Goal: Information Seeking & Learning: Learn about a topic

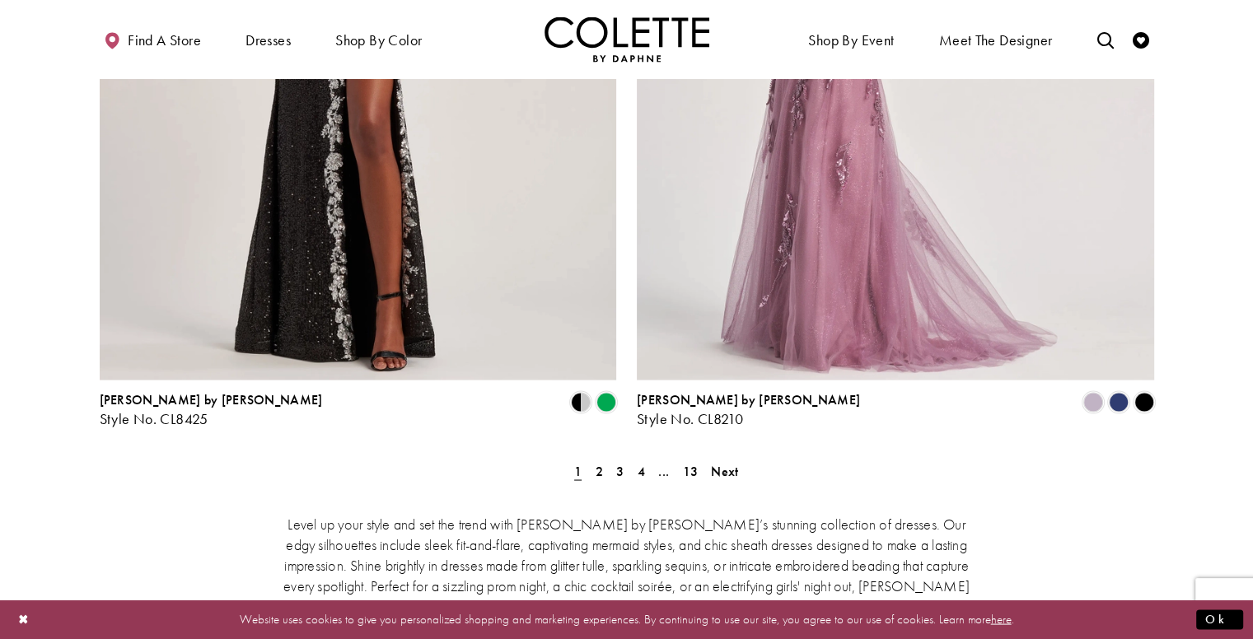
scroll to position [2974, 0]
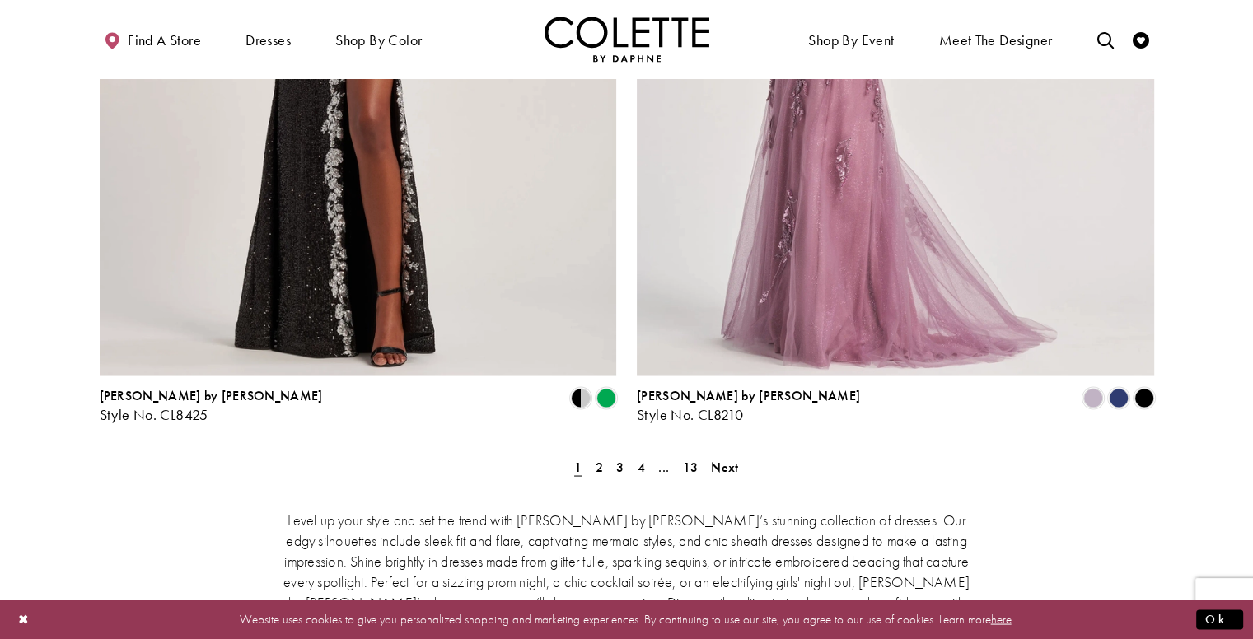
click at [724, 458] on span "Next" at bounding box center [724, 466] width 27 height 17
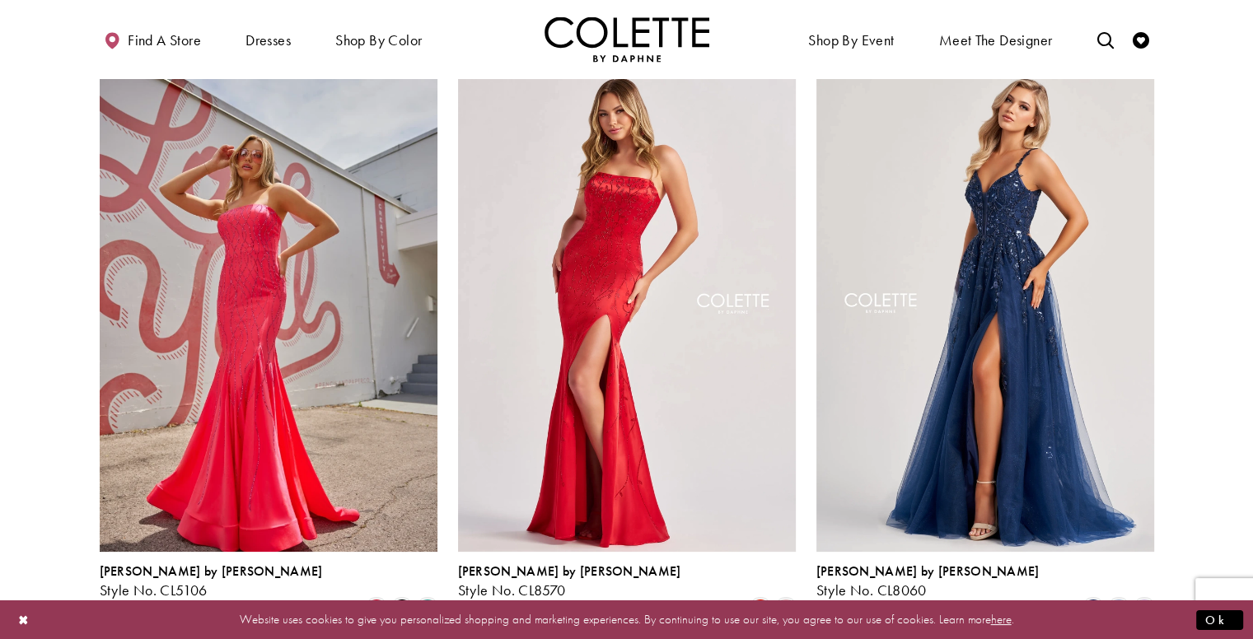
scroll to position [111, 0]
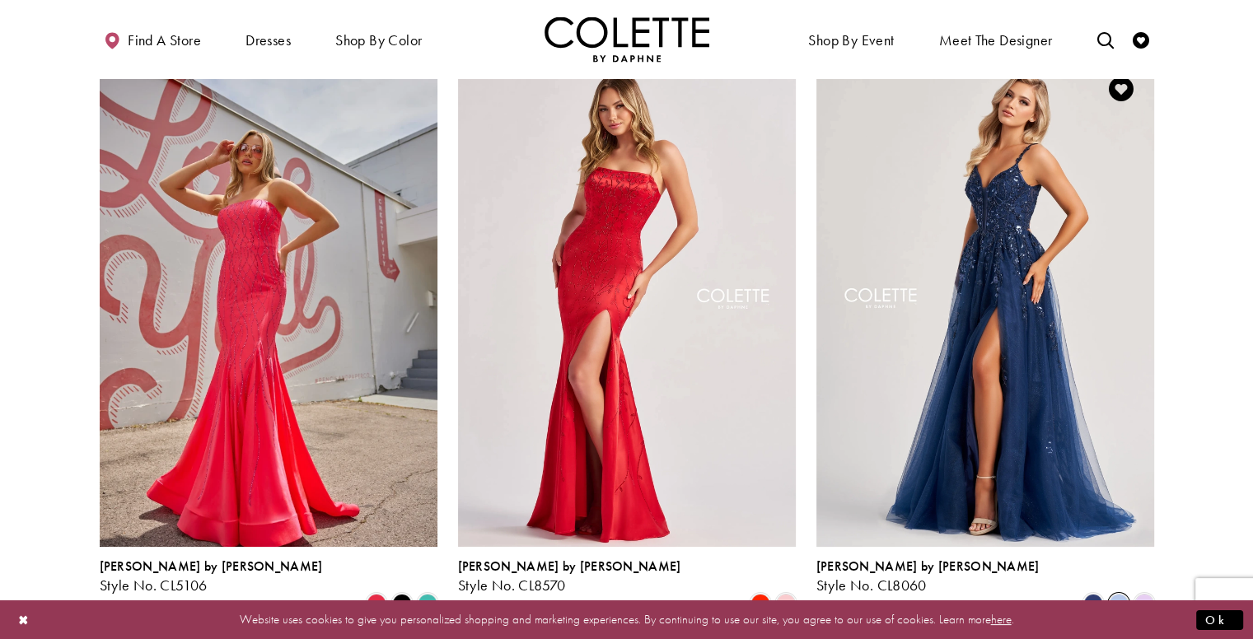
click at [1119, 594] on span "Product List" at bounding box center [1119, 604] width 20 height 20
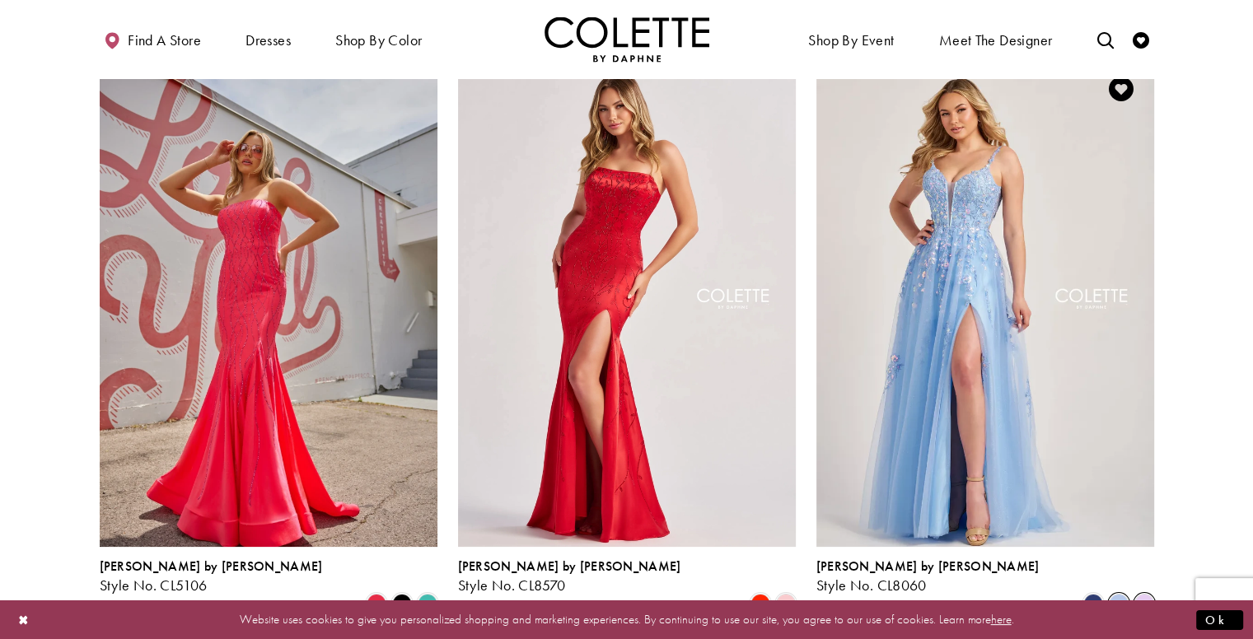
click at [1145, 594] on span "Product List" at bounding box center [1145, 604] width 20 height 20
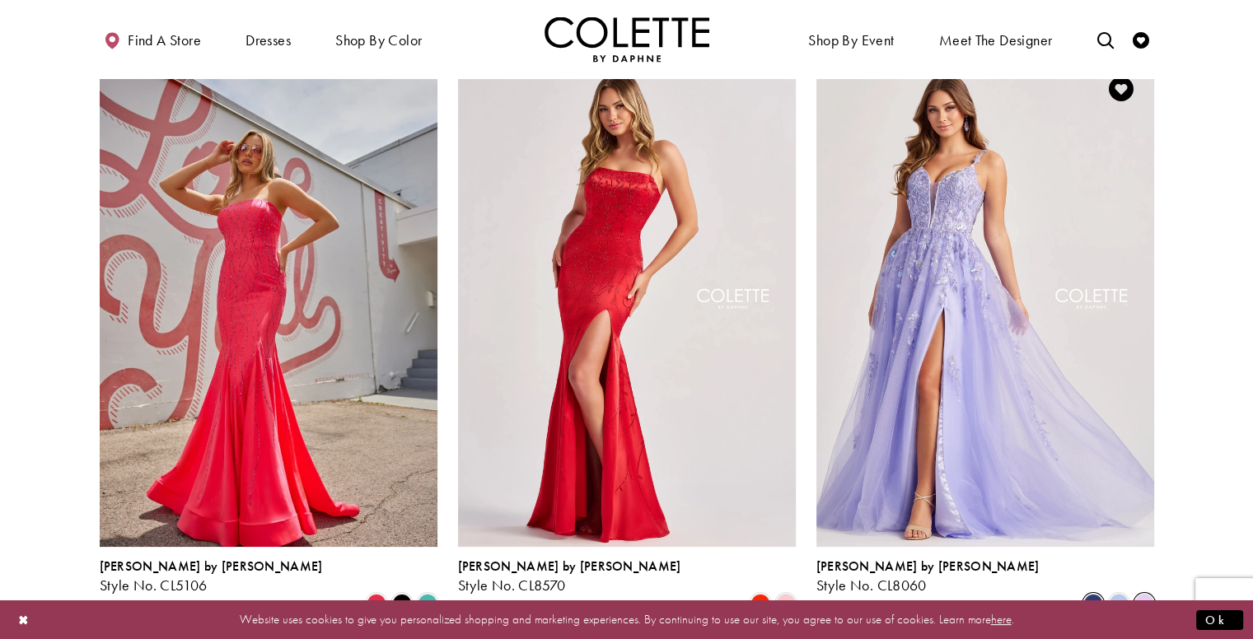
click at [1089, 594] on span "Product List" at bounding box center [1094, 604] width 20 height 20
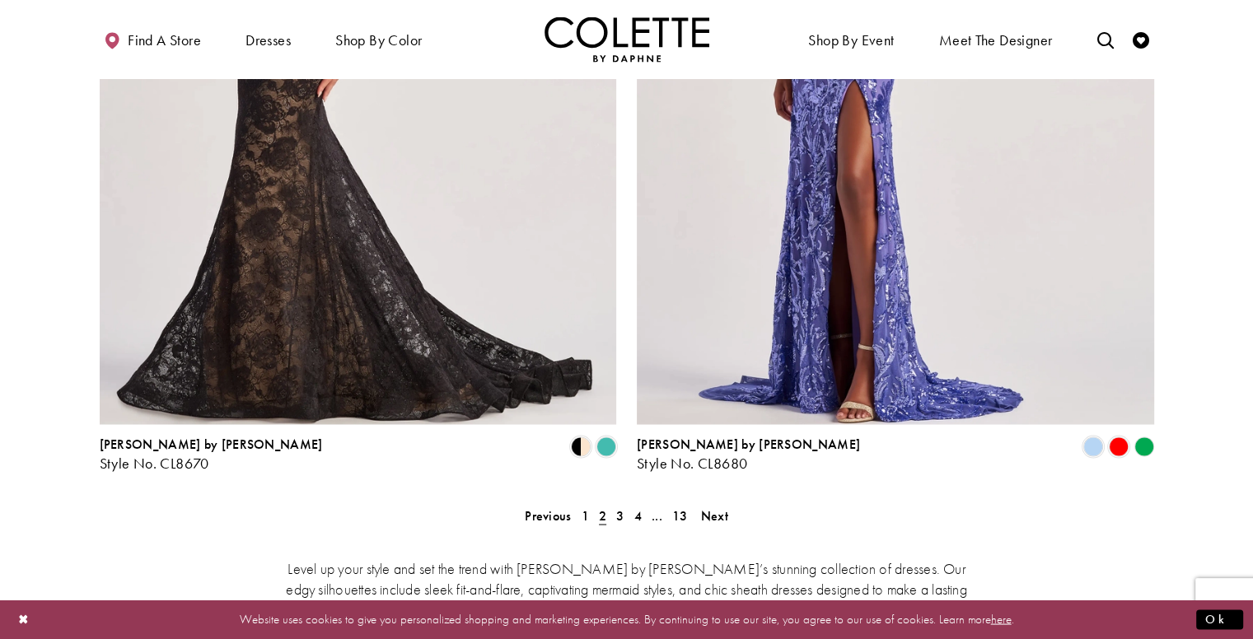
scroll to position [2953, 0]
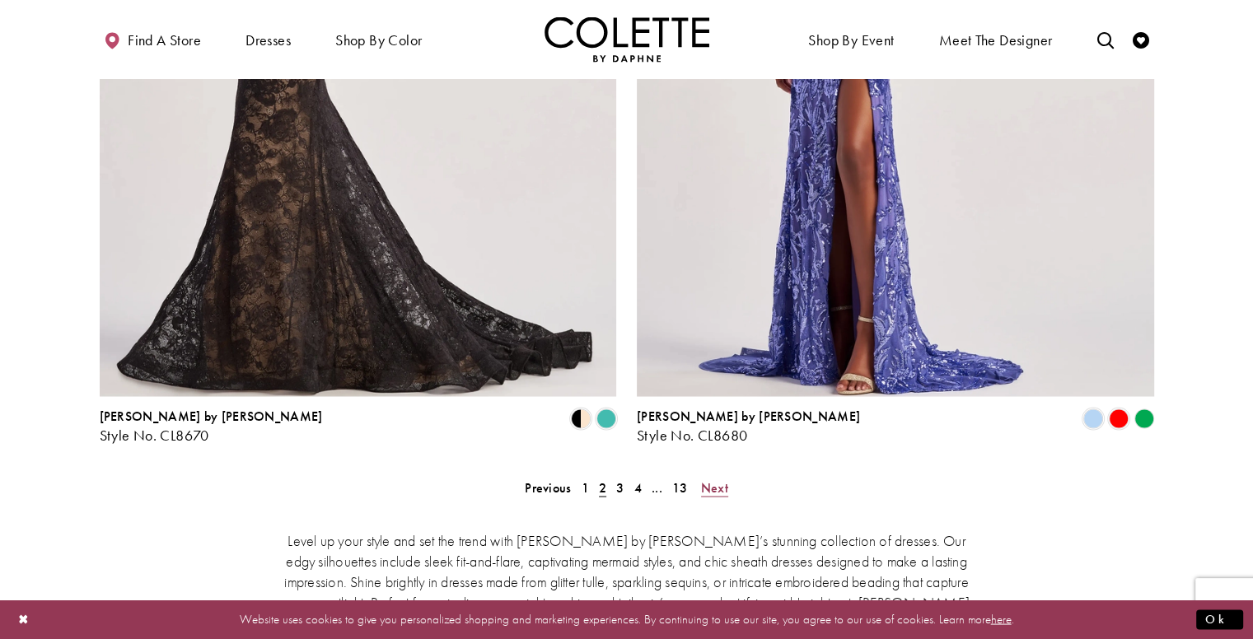
click at [709, 479] on span "Next" at bounding box center [714, 487] width 27 height 17
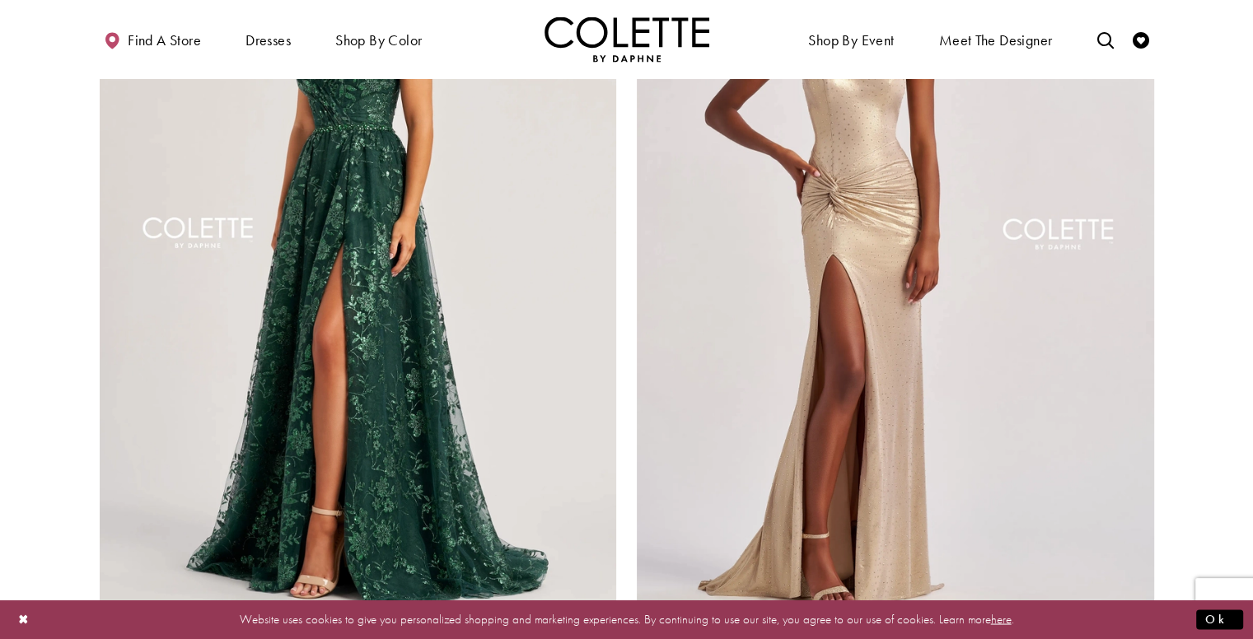
scroll to position [2773, 0]
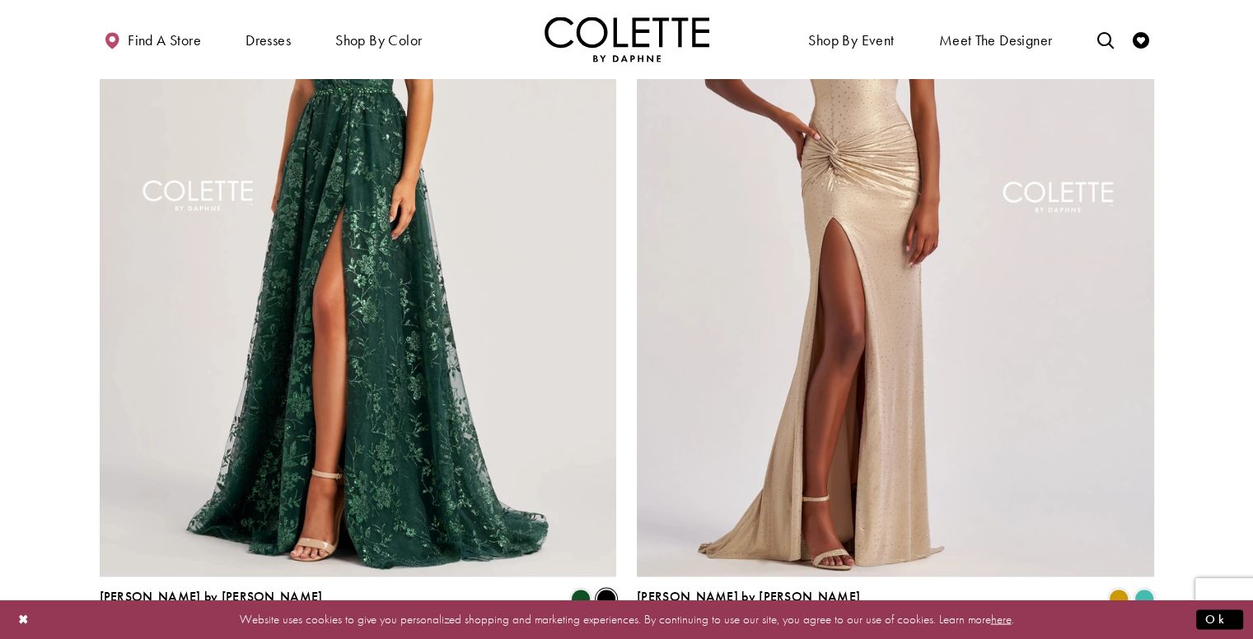
click at [604, 589] on span "Product List" at bounding box center [607, 599] width 20 height 20
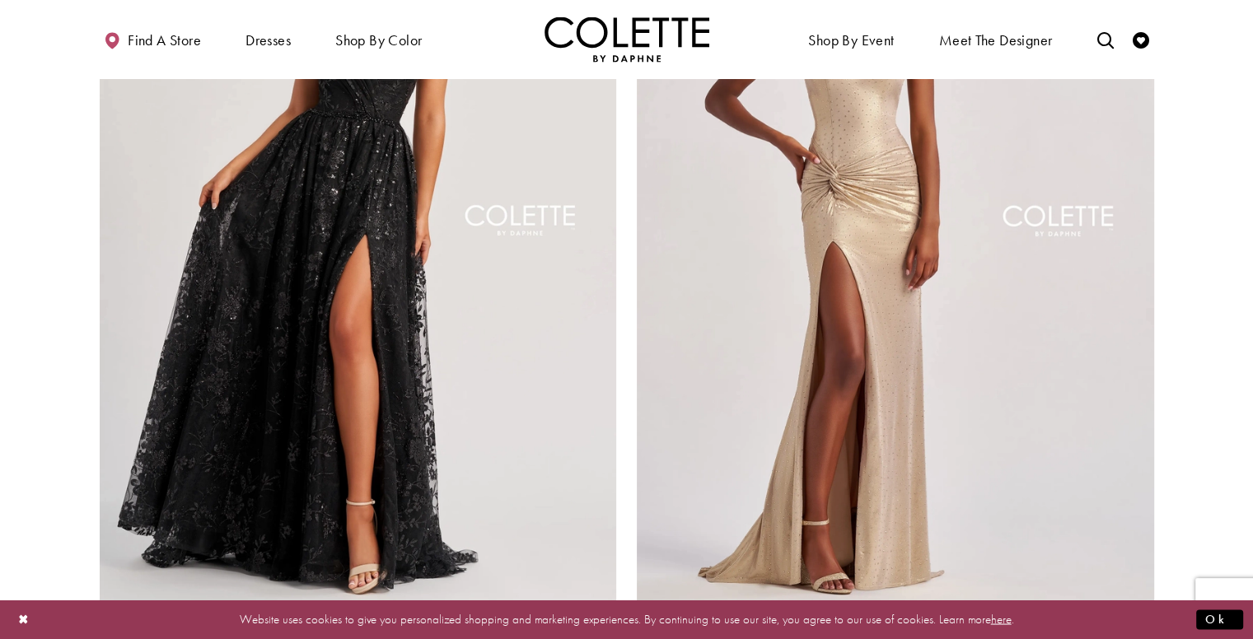
scroll to position [2776, 0]
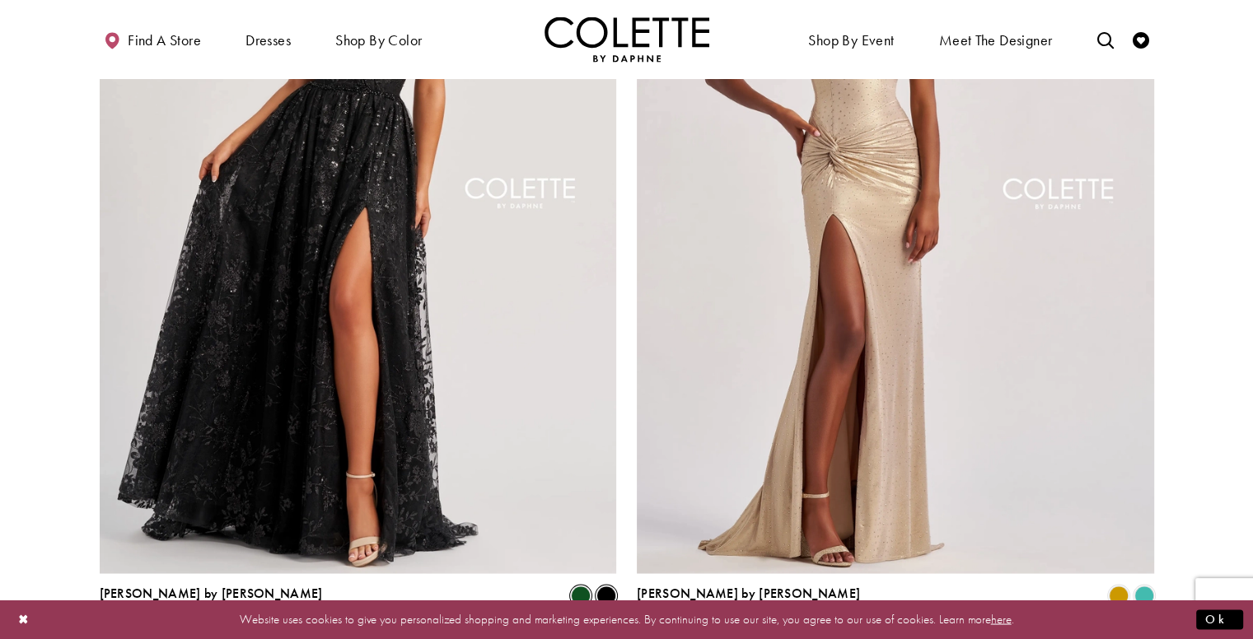
click at [574, 586] on span "Product List" at bounding box center [581, 596] width 20 height 20
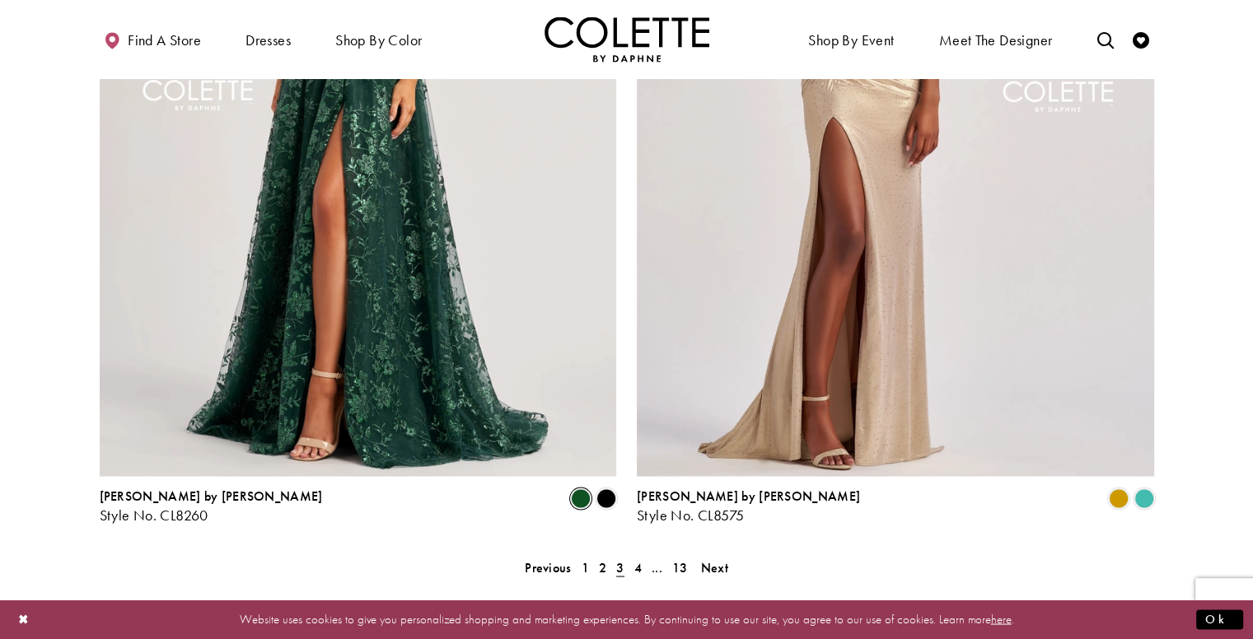
scroll to position [2831, 0]
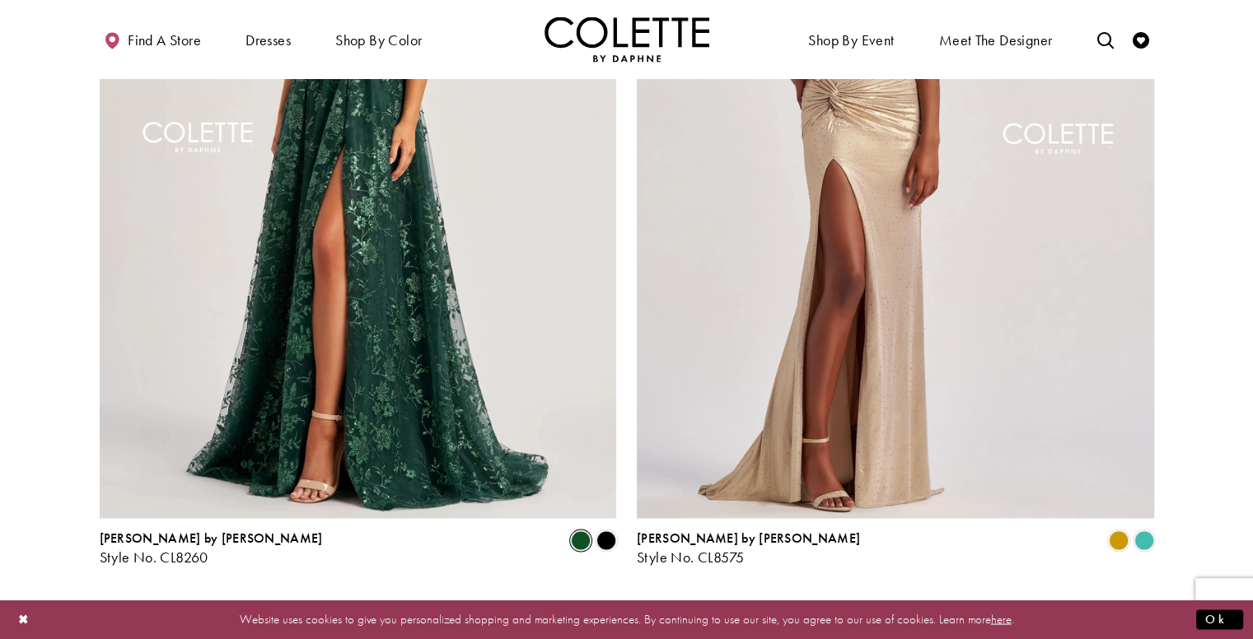
click at [703, 601] on span "Next" at bounding box center [714, 609] width 27 height 17
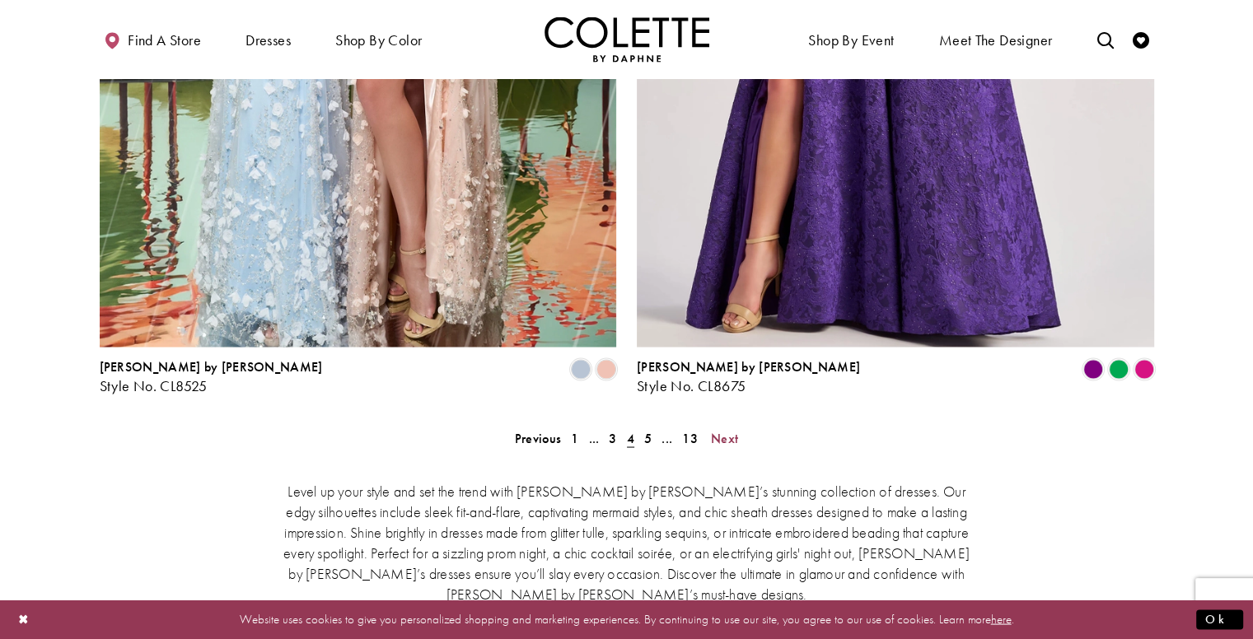
scroll to position [3040, 0]
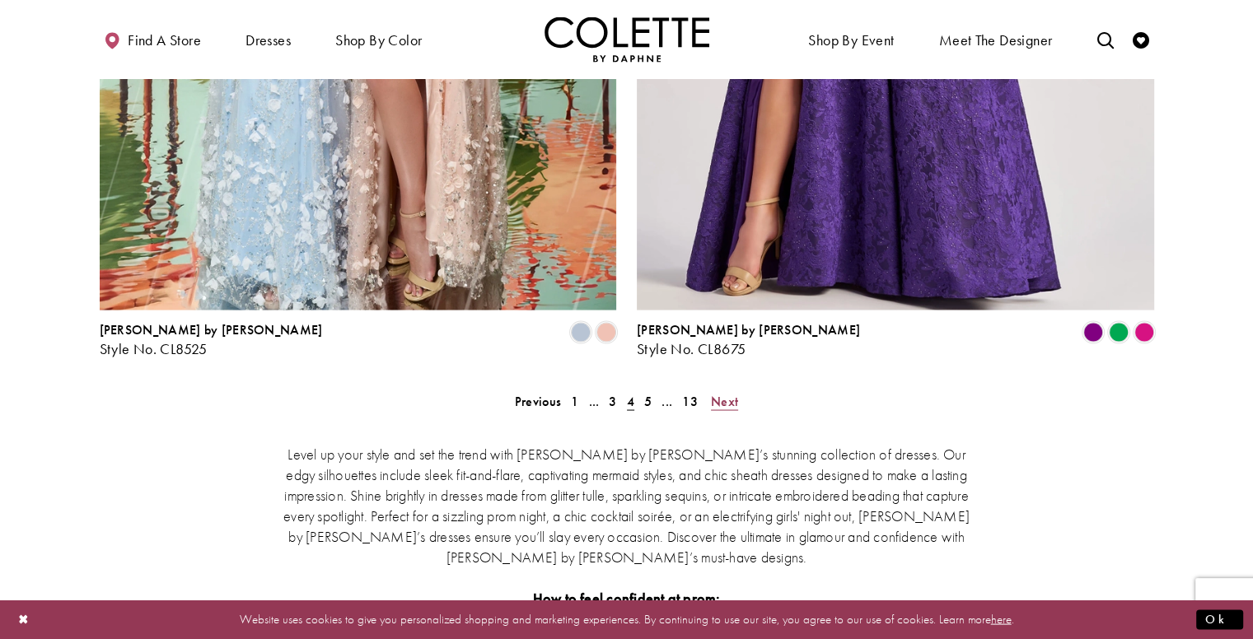
click at [719, 392] on span "Next" at bounding box center [724, 400] width 27 height 17
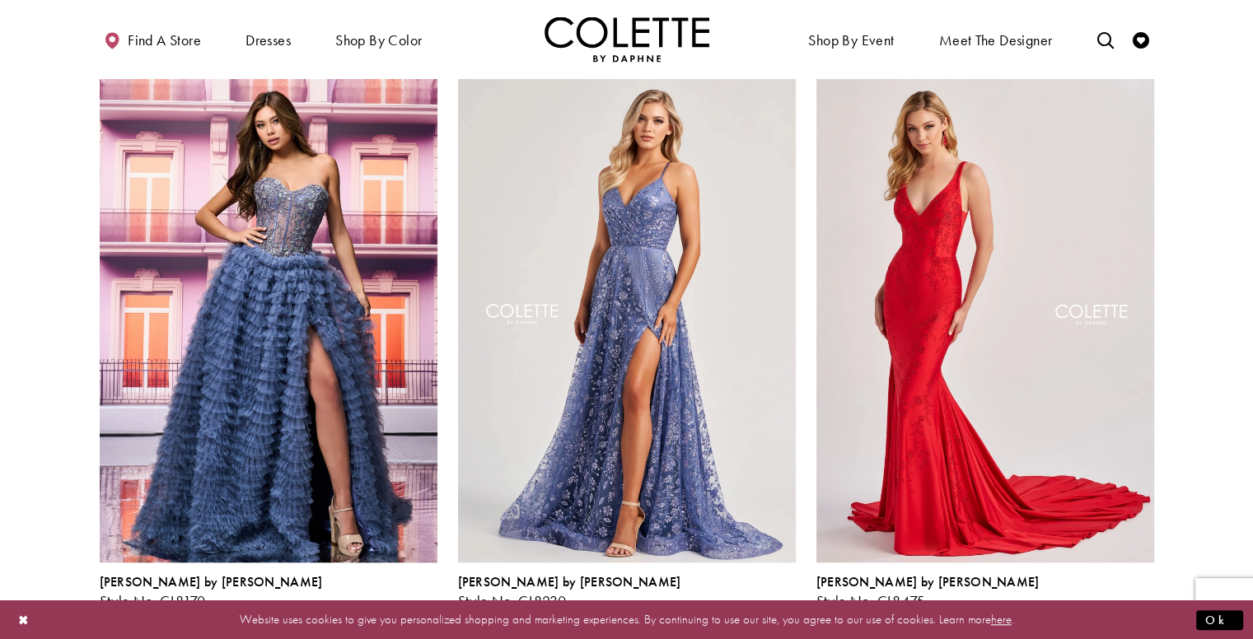
scroll to position [1334, 0]
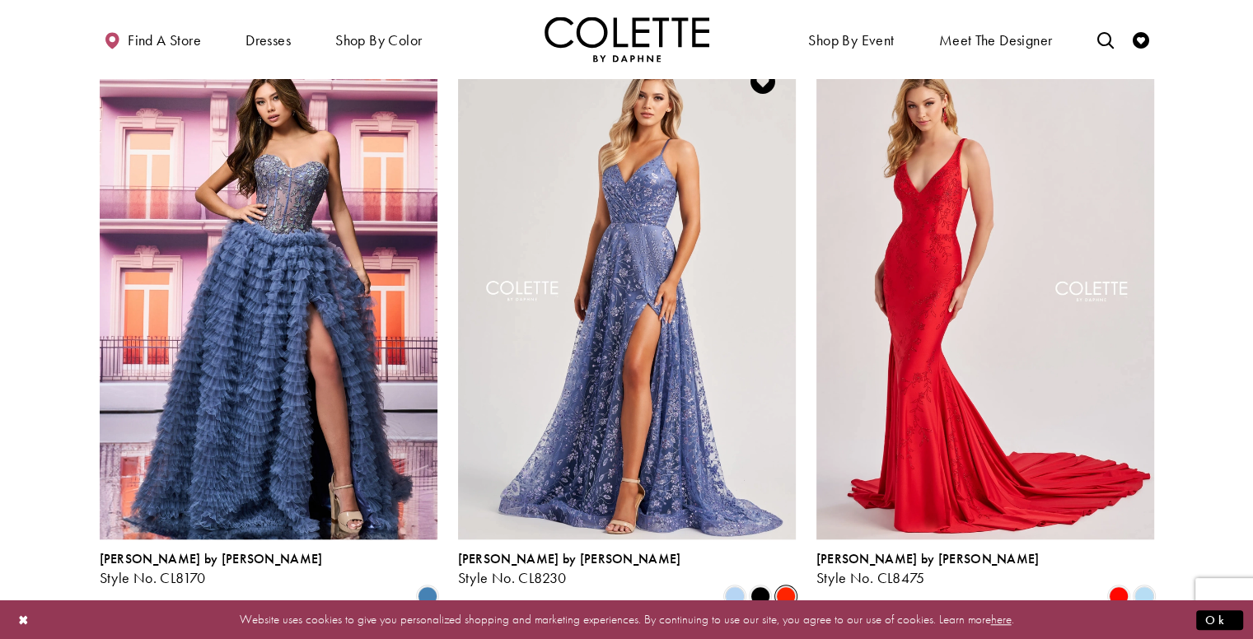
click at [783, 587] on span "Product List" at bounding box center [786, 597] width 20 height 20
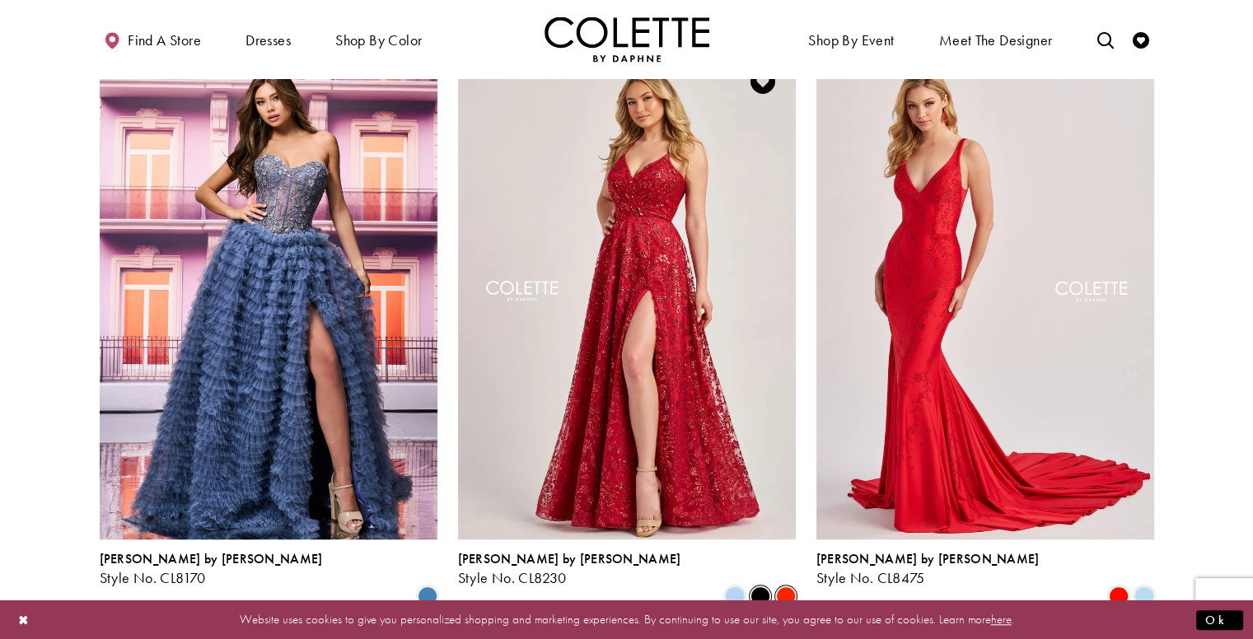
click at [757, 587] on span "Product List" at bounding box center [761, 597] width 20 height 20
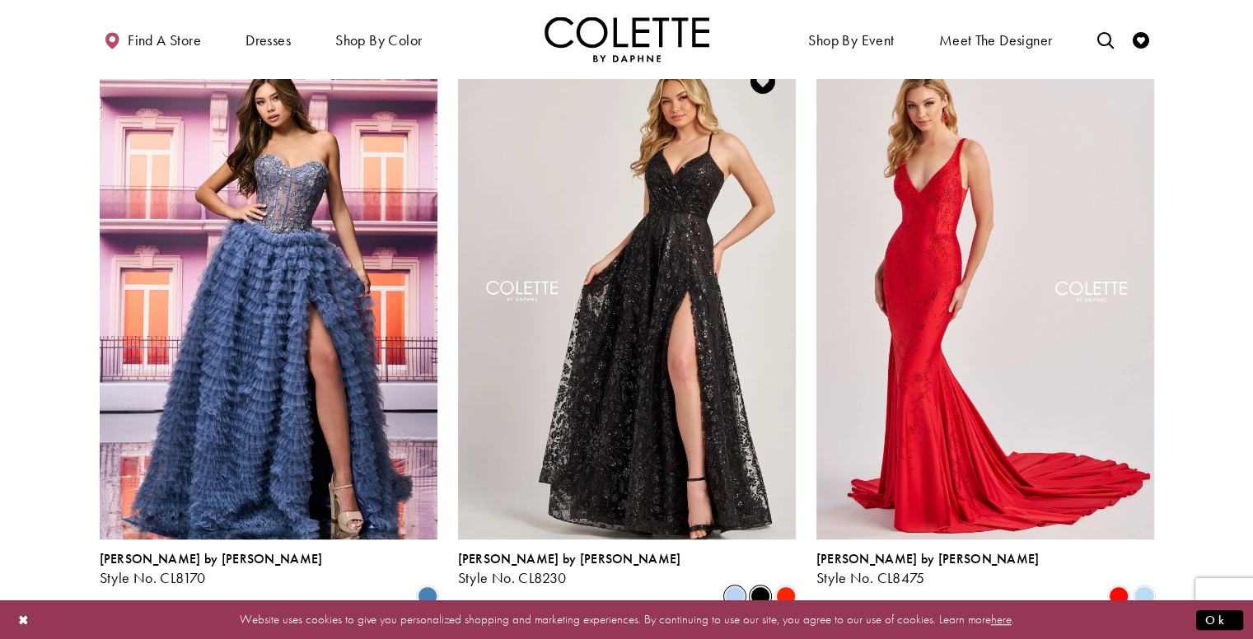
click at [740, 587] on span "Product List" at bounding box center [735, 597] width 20 height 20
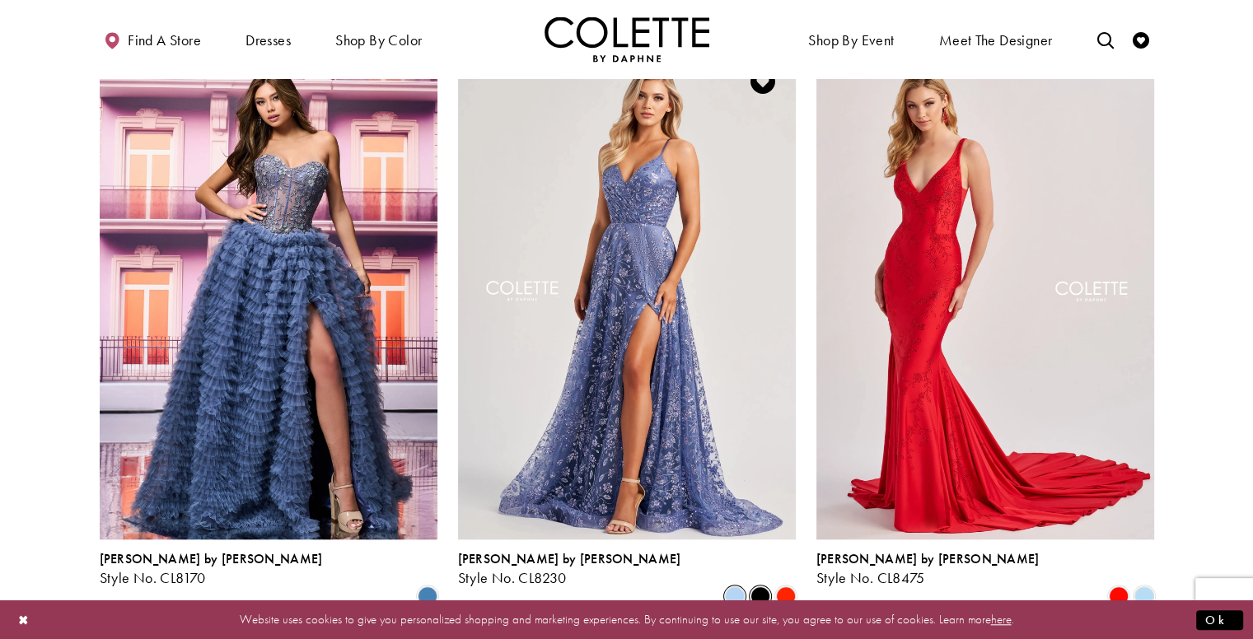
click at [759, 587] on span "Product List" at bounding box center [761, 597] width 20 height 20
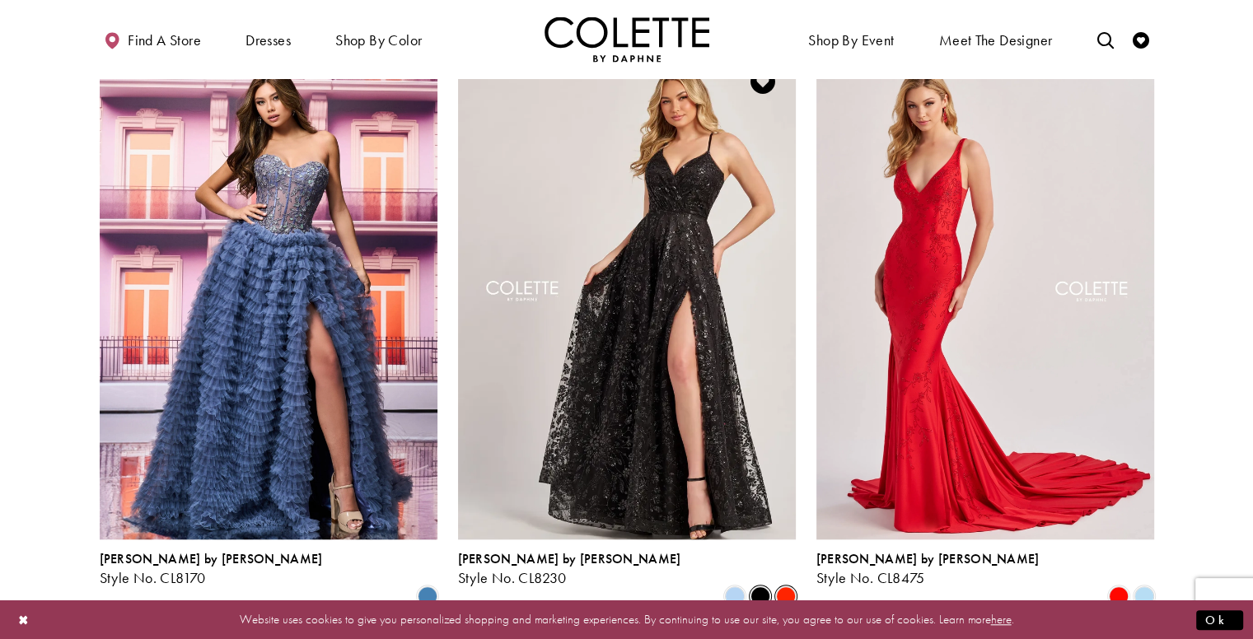
click at [785, 587] on span "Product List" at bounding box center [786, 597] width 20 height 20
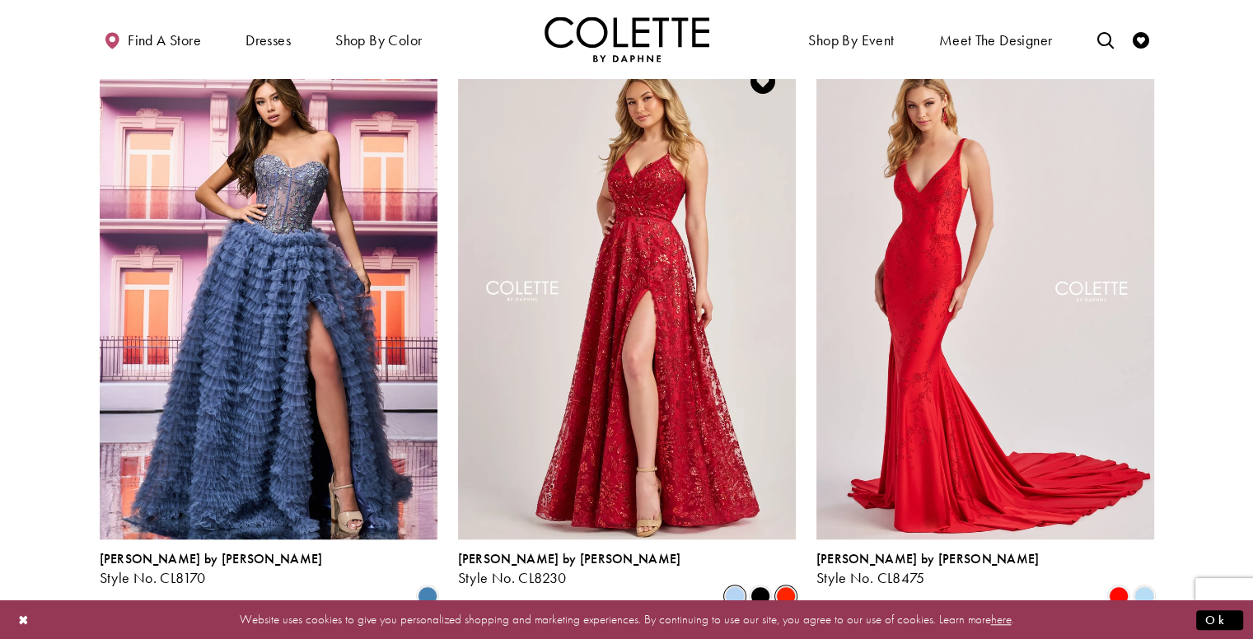
click at [732, 587] on span "Product List" at bounding box center [735, 597] width 20 height 20
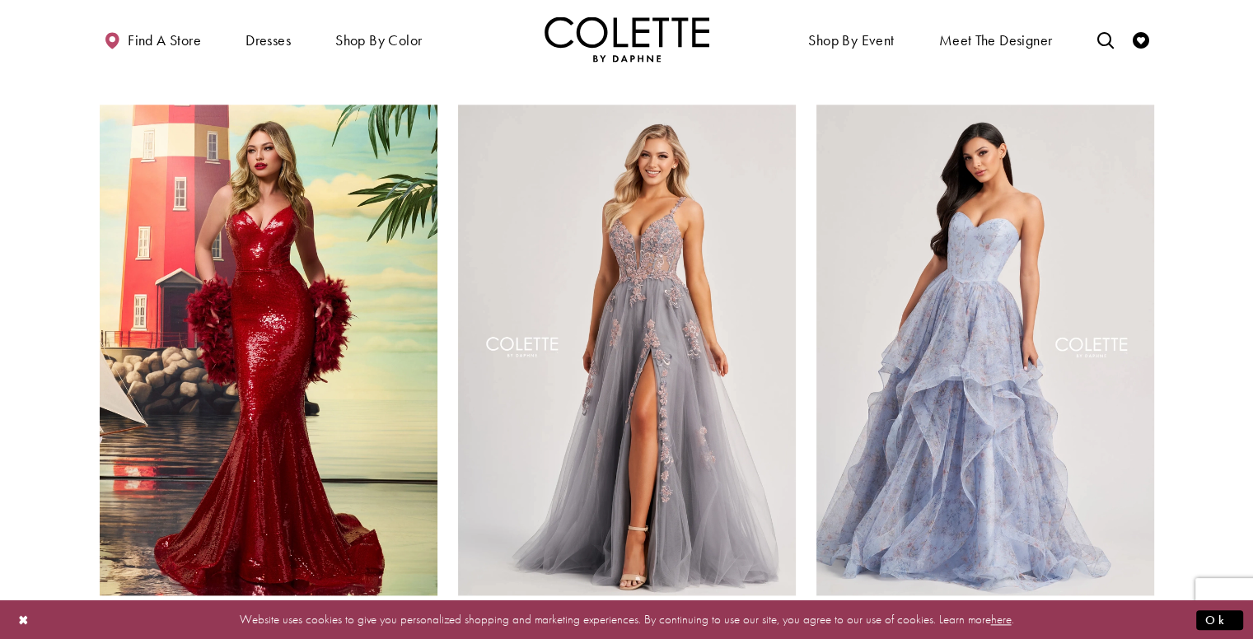
scroll to position [1890, 0]
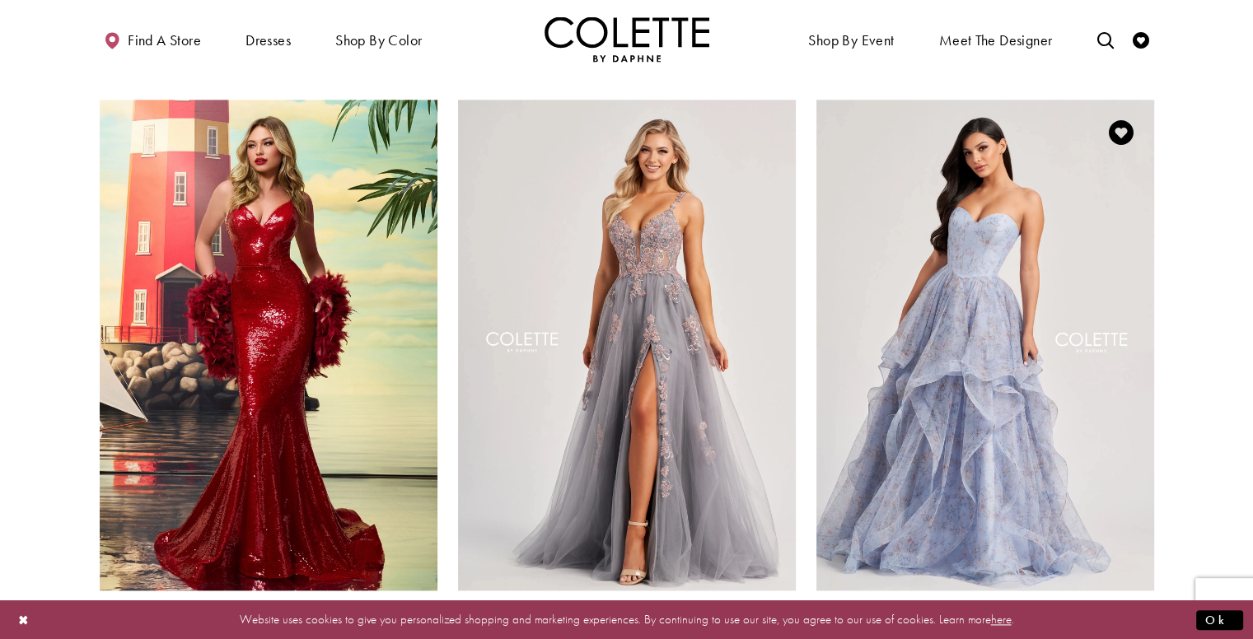
click at [1141, 635] on polygon "Product List" at bounding box center [1144, 648] width 26 height 26
click at [1117, 638] on span "Product List" at bounding box center [1119, 648] width 20 height 20
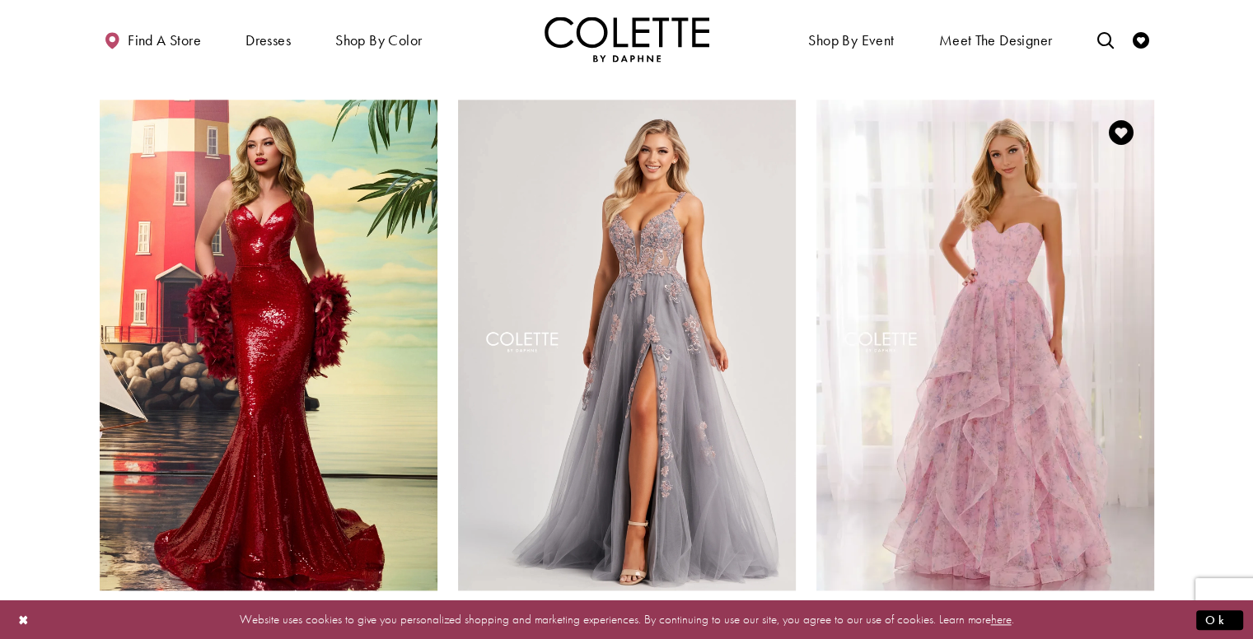
click at [1151, 635] on polygon "Product List" at bounding box center [1144, 648] width 26 height 26
click at [1144, 635] on polygon "Product List" at bounding box center [1144, 648] width 26 height 26
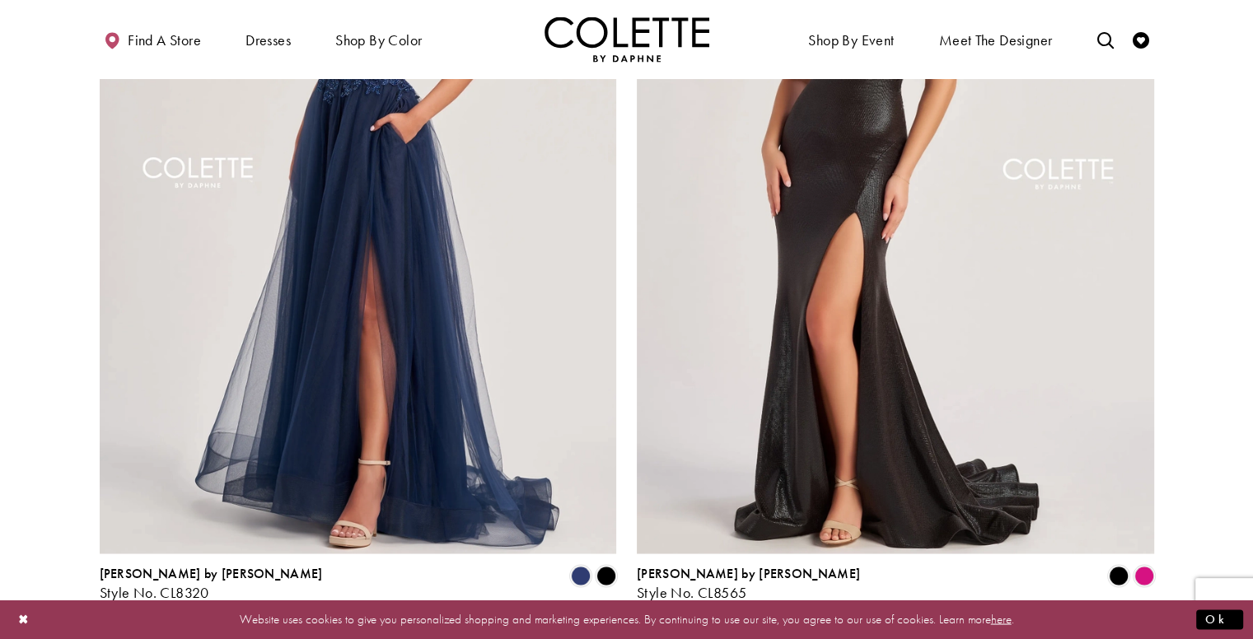
scroll to position [2801, 0]
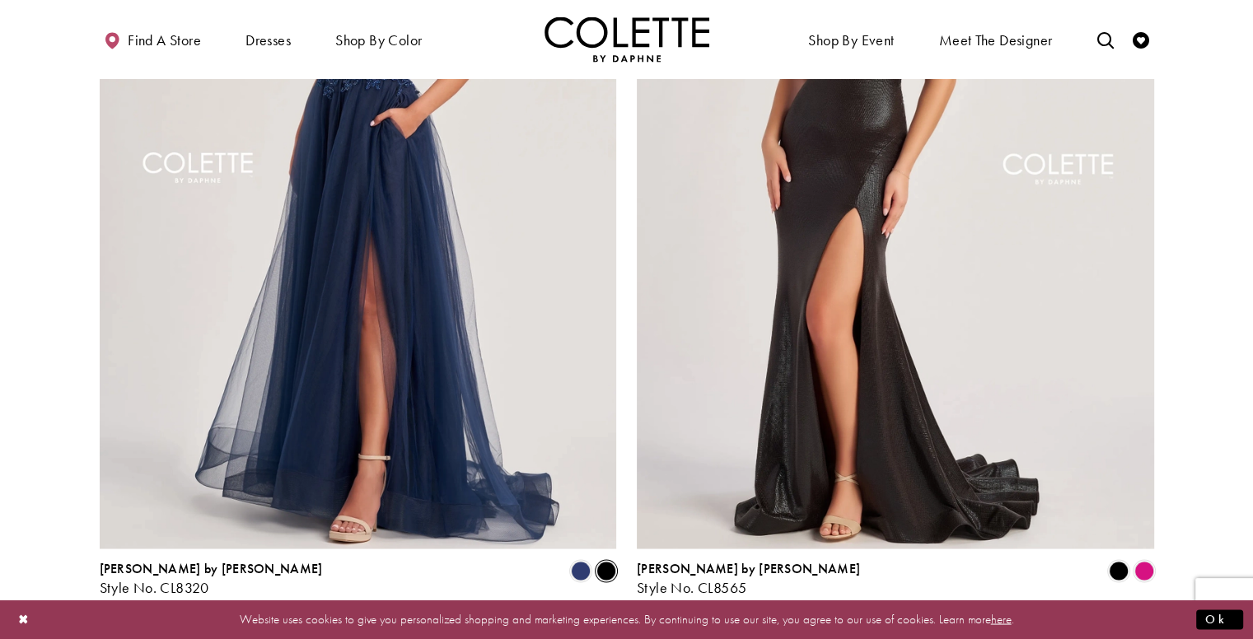
click at [604, 561] on span "Product List" at bounding box center [607, 571] width 20 height 20
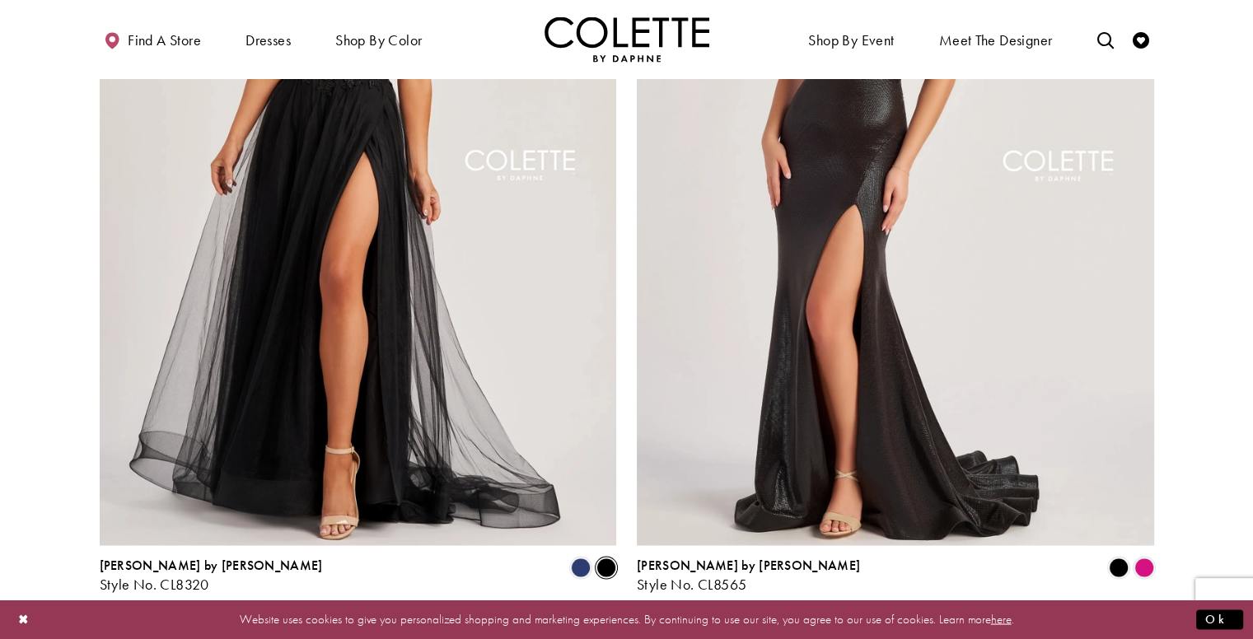
scroll to position [2832, 0]
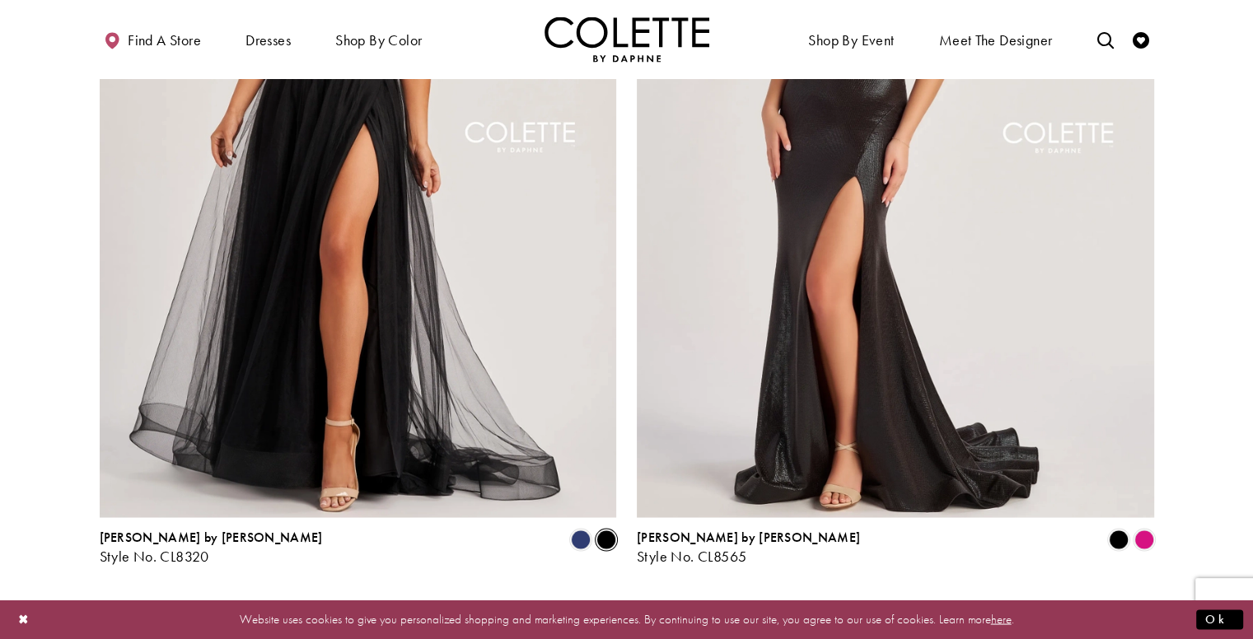
click at [729, 600] on span "Next" at bounding box center [724, 608] width 27 height 17
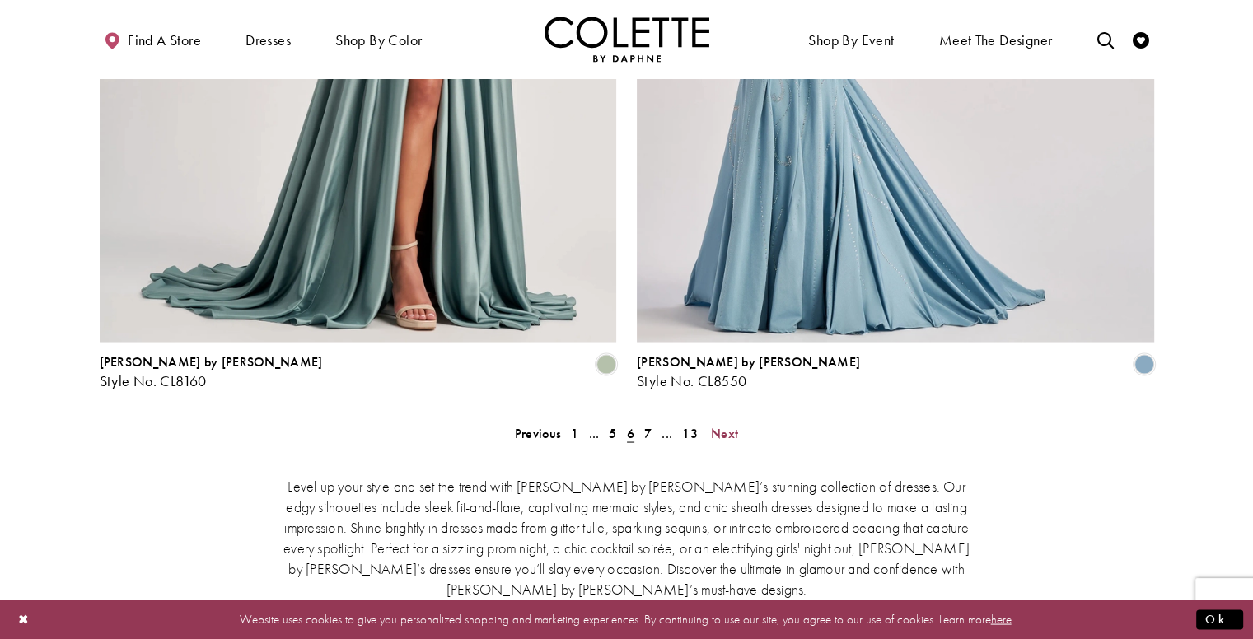
scroll to position [3013, 0]
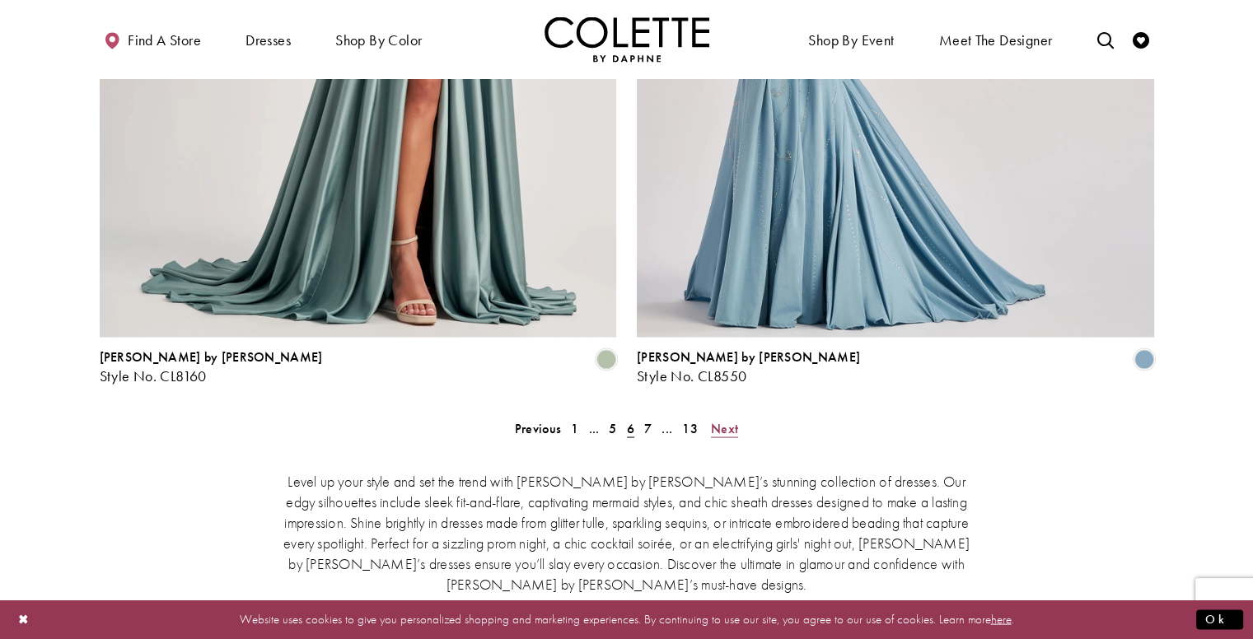
click at [720, 419] on span "Next" at bounding box center [724, 427] width 27 height 17
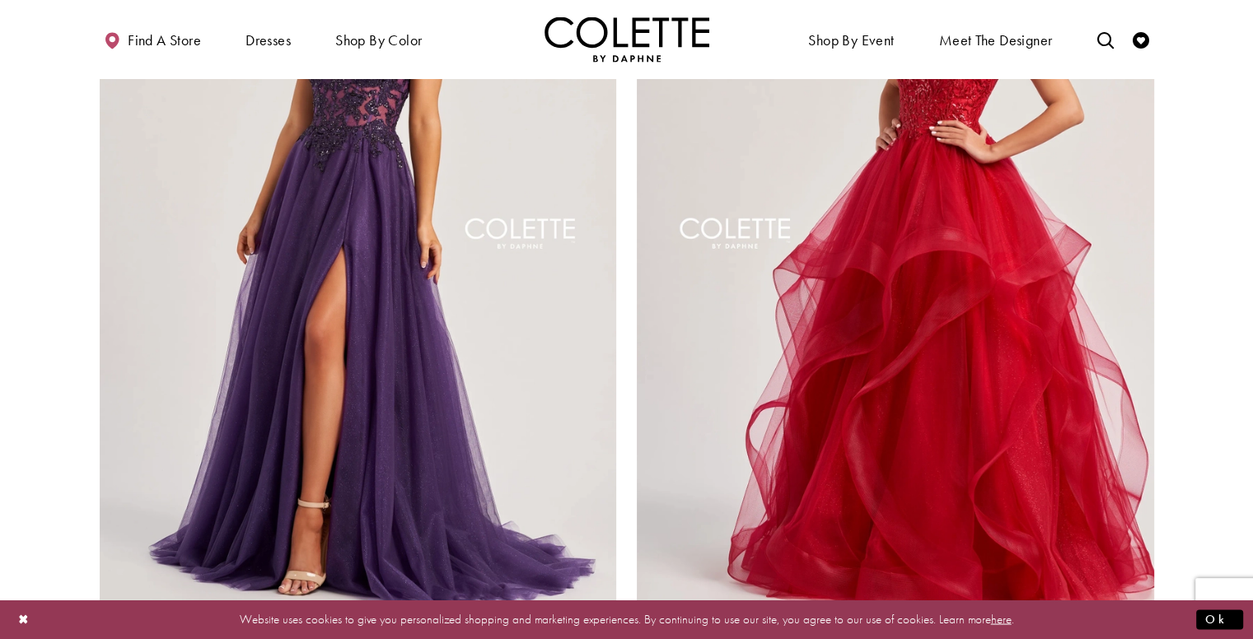
scroll to position [2801, 0]
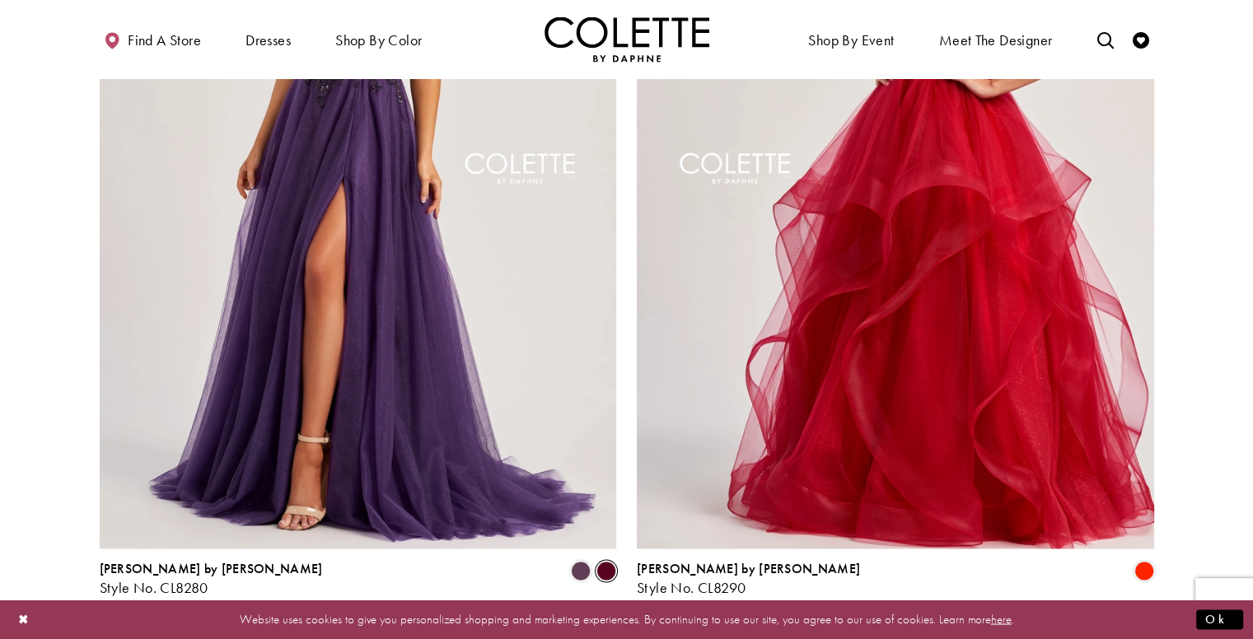
click at [607, 561] on span "Product List" at bounding box center [607, 571] width 20 height 20
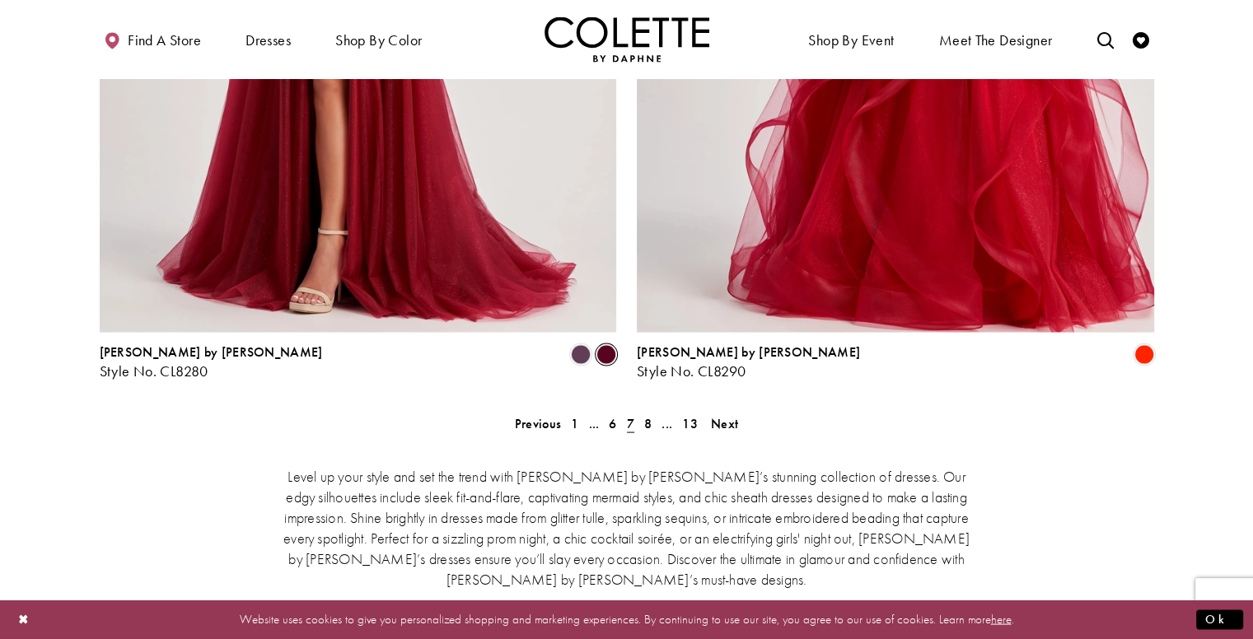
scroll to position [3032, 0]
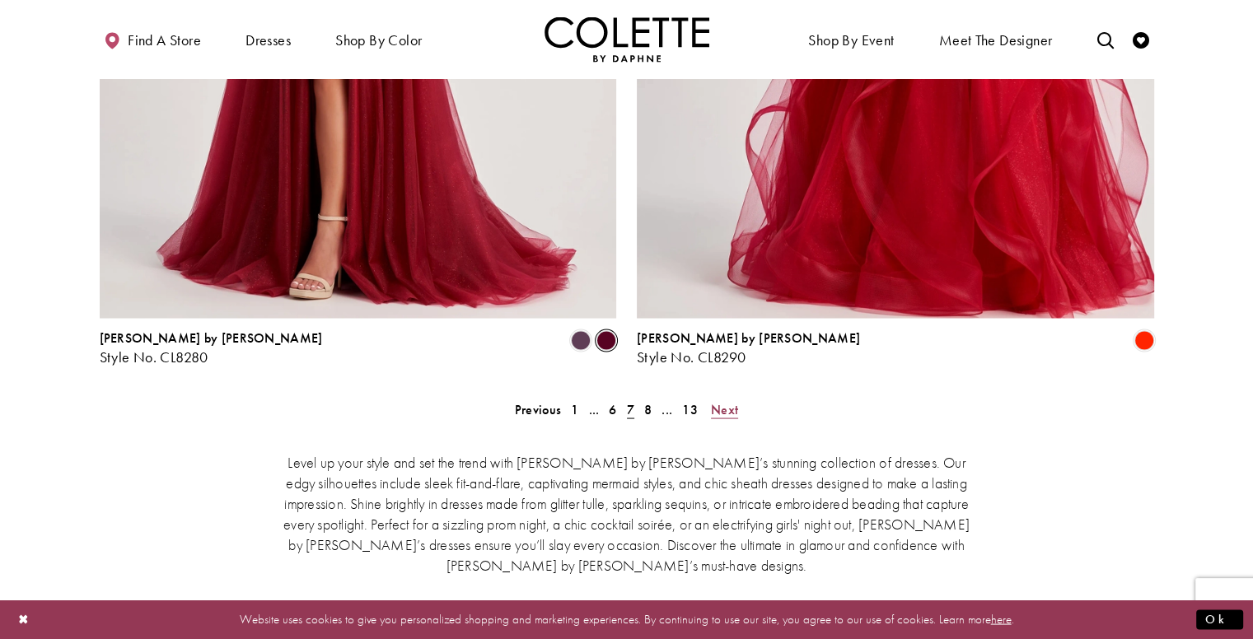
click at [717, 400] on span "Next" at bounding box center [724, 408] width 27 height 17
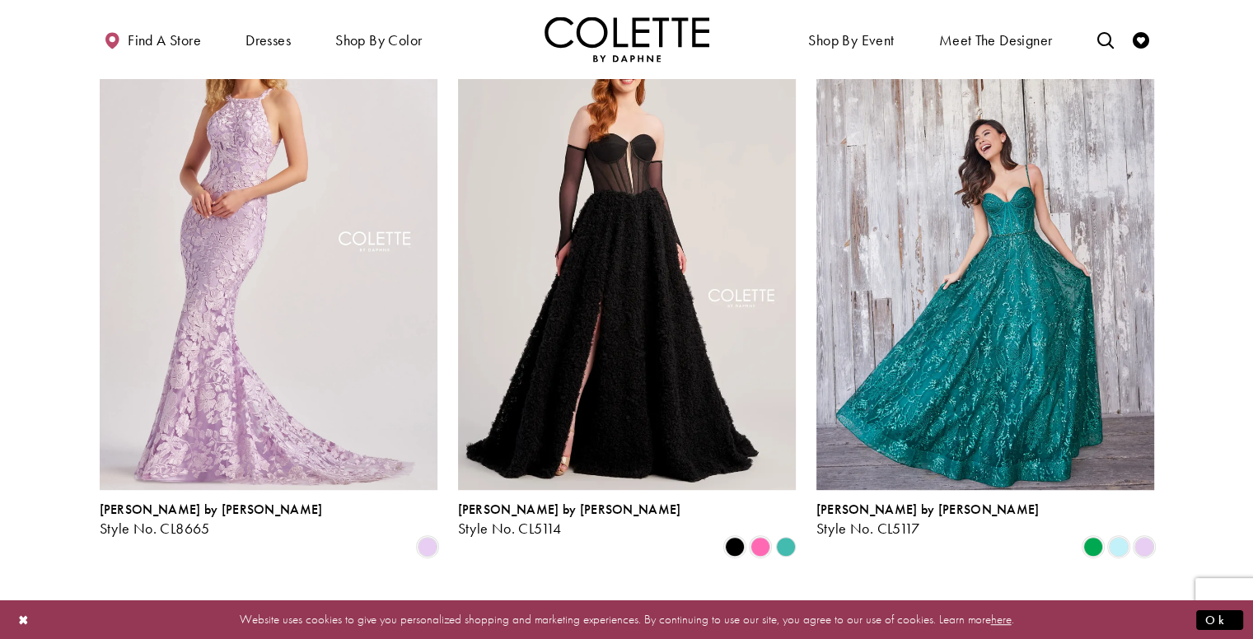
scroll to position [761, 0]
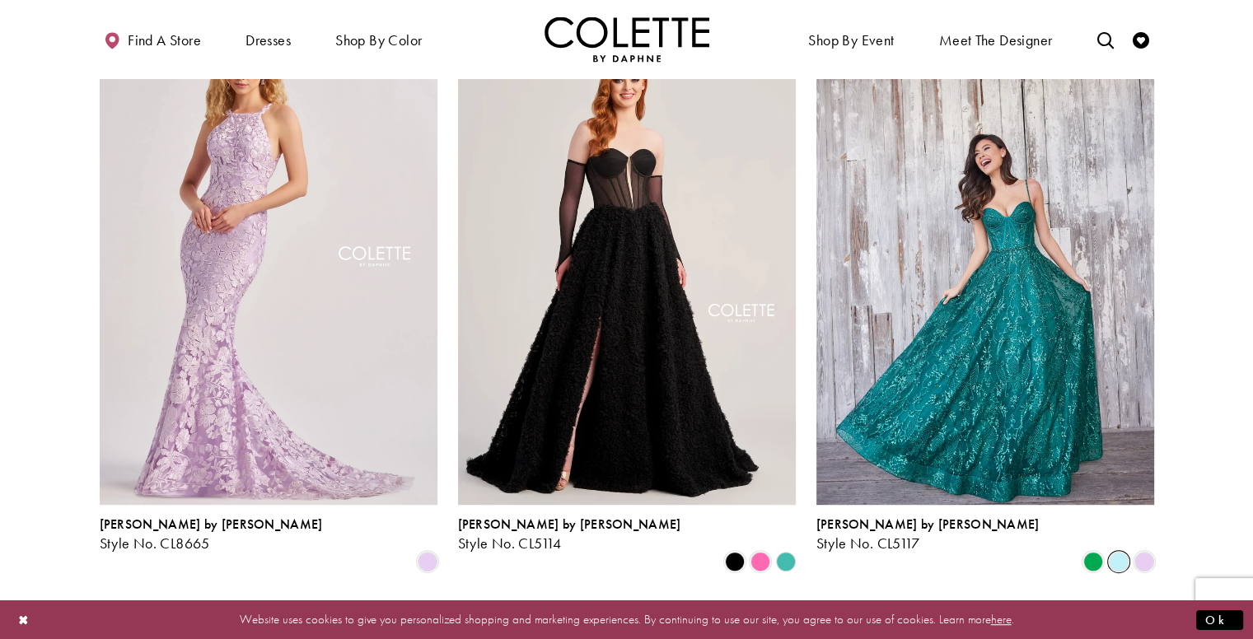
click at [1117, 552] on span "Product List" at bounding box center [1119, 562] width 20 height 20
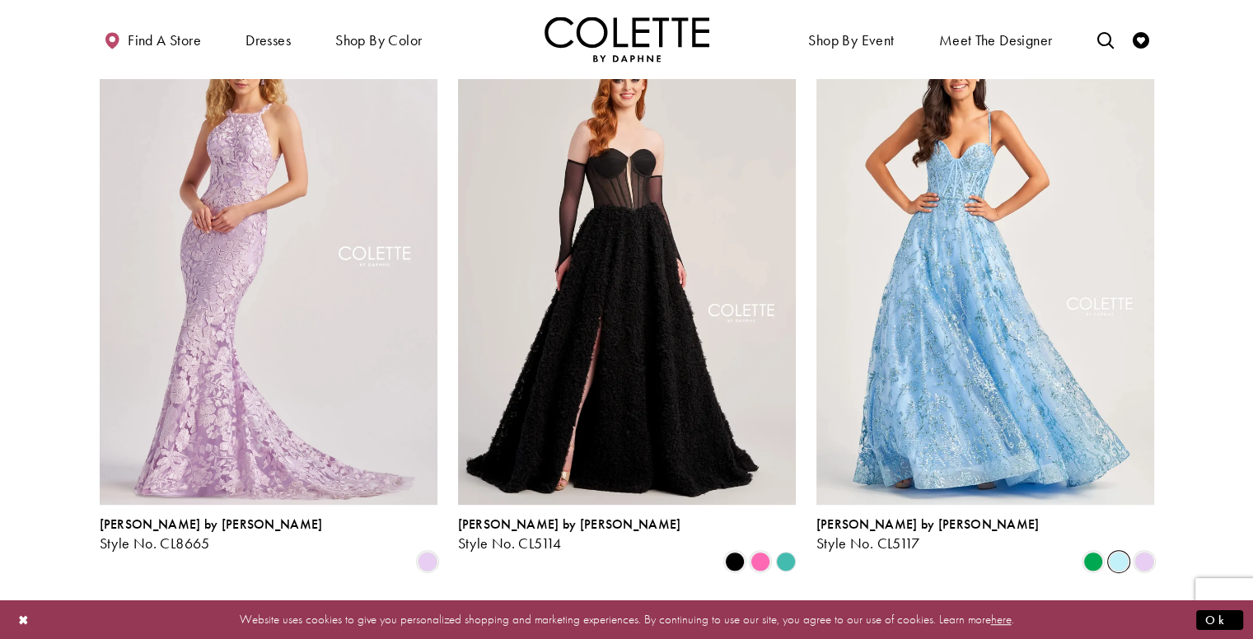
click at [1131, 549] on div "Product List" at bounding box center [1119, 562] width 26 height 26
click at [1143, 552] on span "Product List" at bounding box center [1145, 562] width 20 height 20
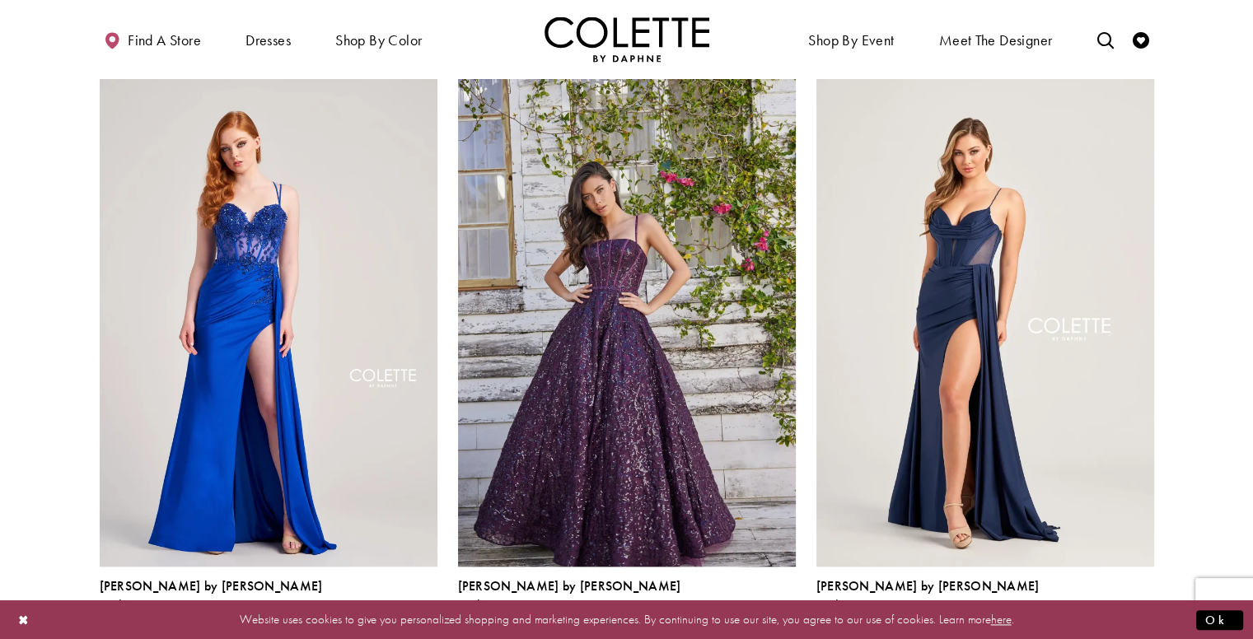
scroll to position [1918, 0]
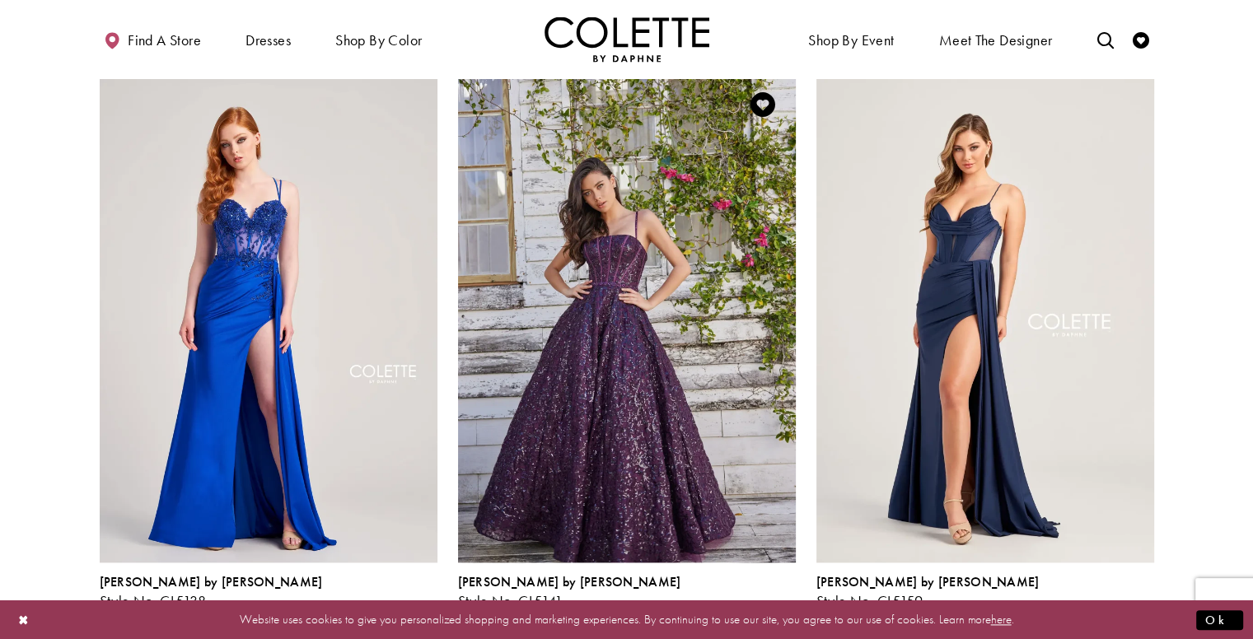
click at [789, 610] on span "Product List" at bounding box center [786, 620] width 20 height 20
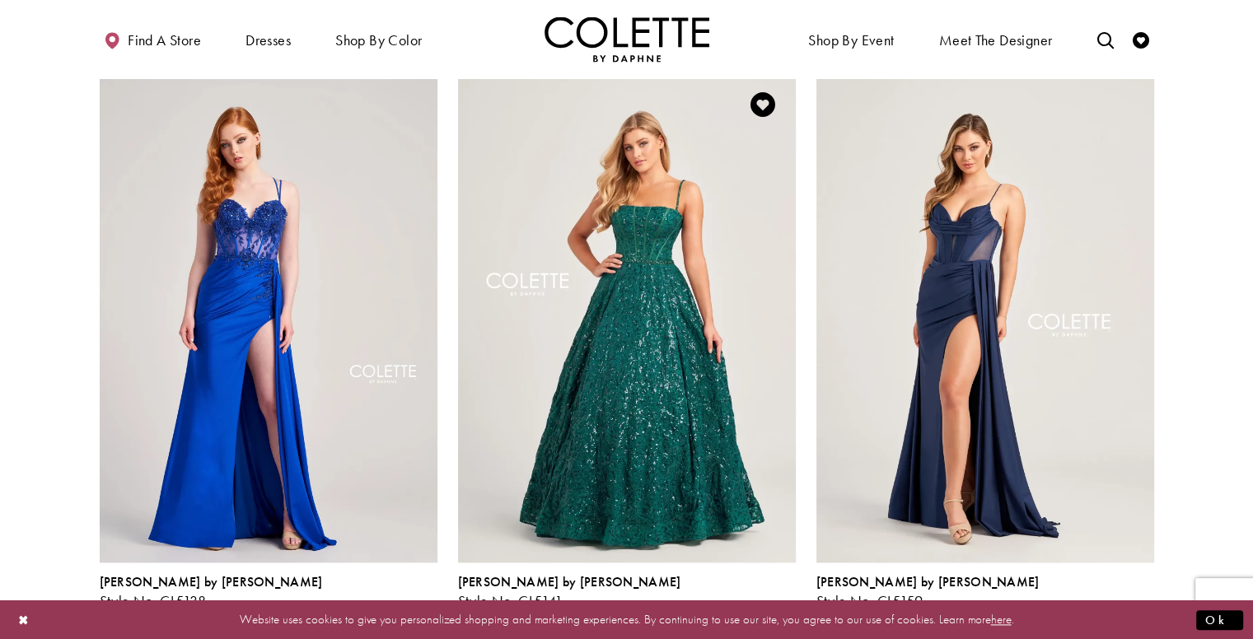
click at [768, 610] on span "Product List" at bounding box center [761, 620] width 20 height 20
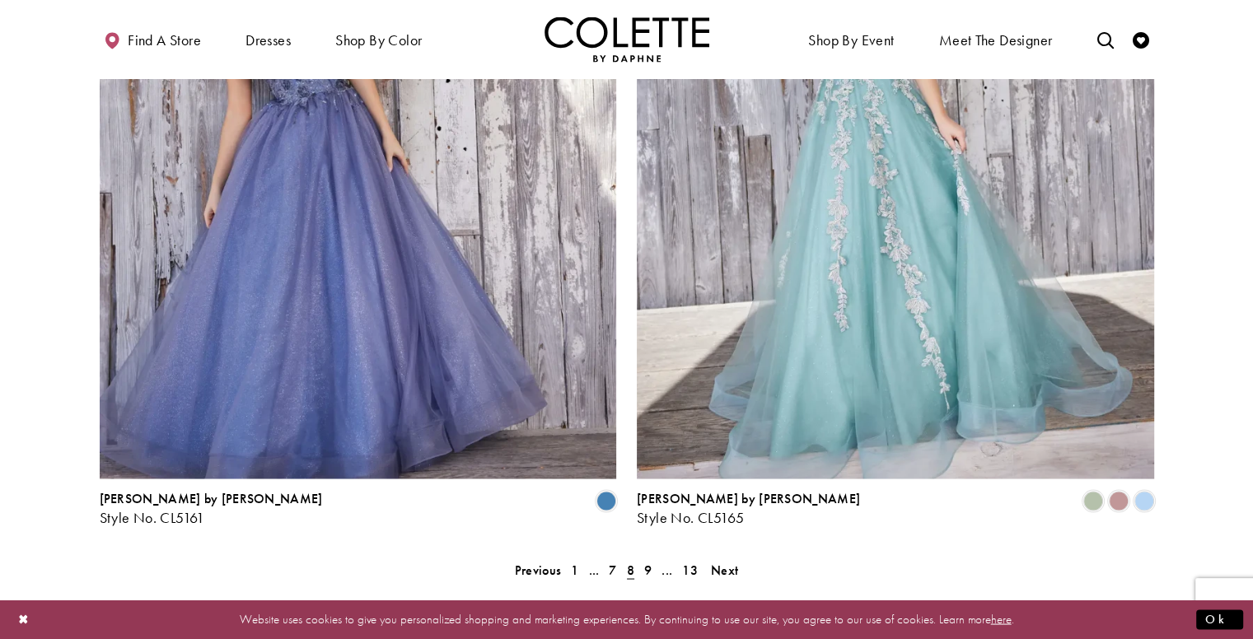
scroll to position [2884, 0]
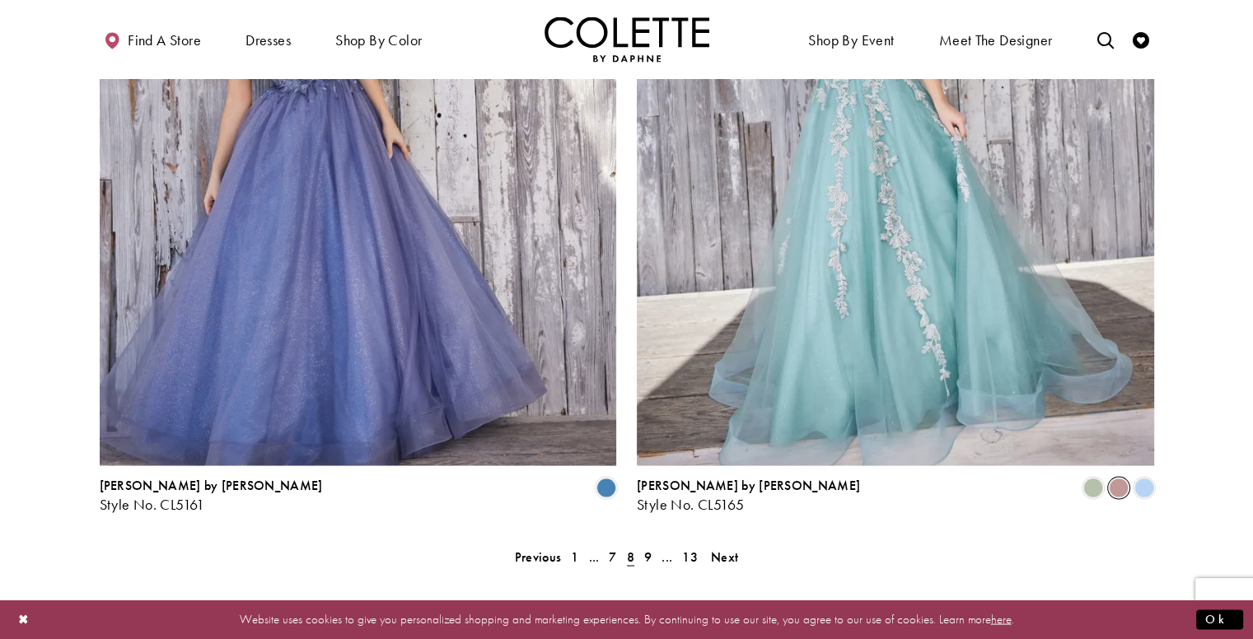
click at [1110, 478] on span "Product List" at bounding box center [1119, 488] width 20 height 20
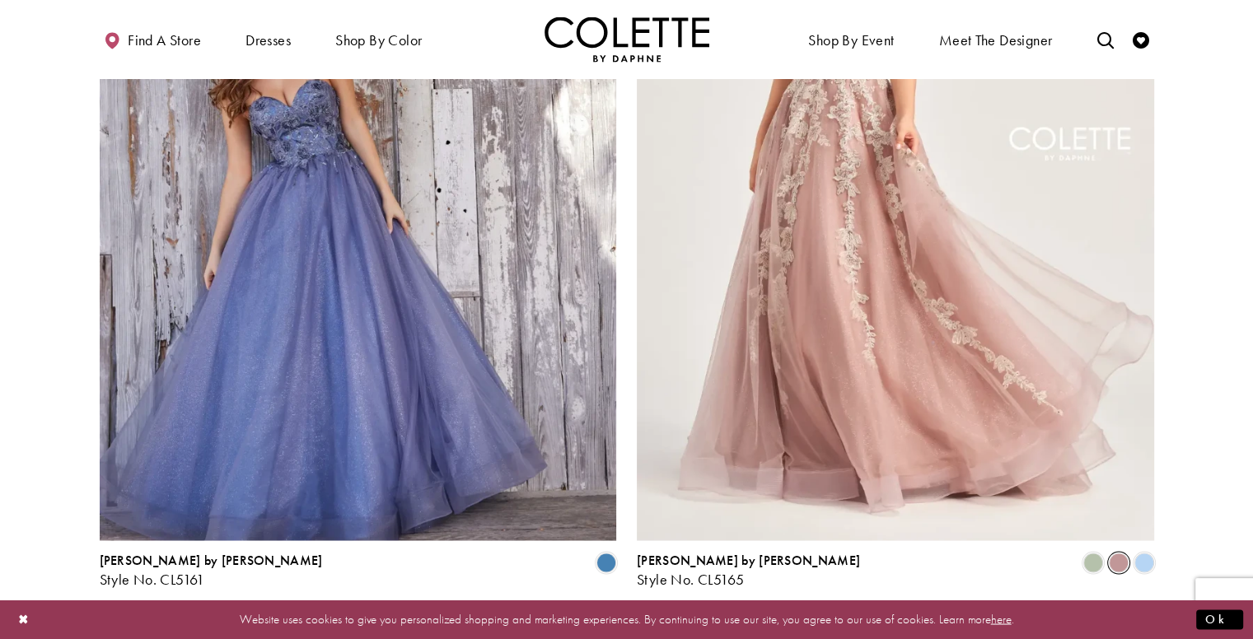
scroll to position [2949, 0]
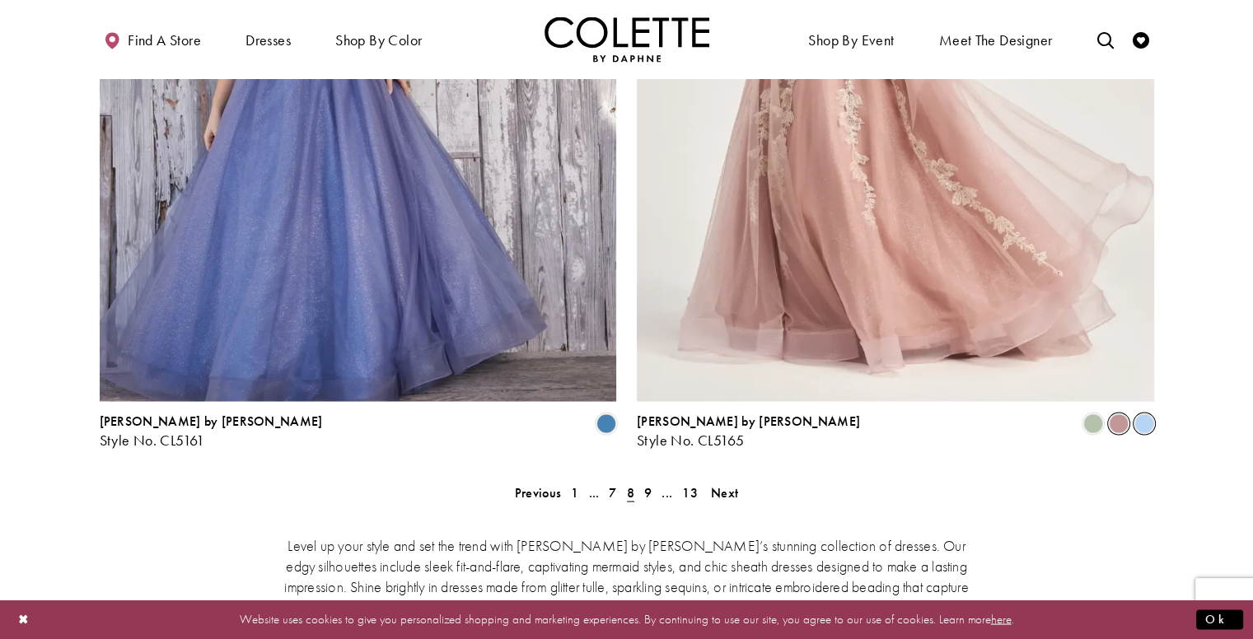
click at [1141, 414] on span "Product List" at bounding box center [1145, 424] width 20 height 20
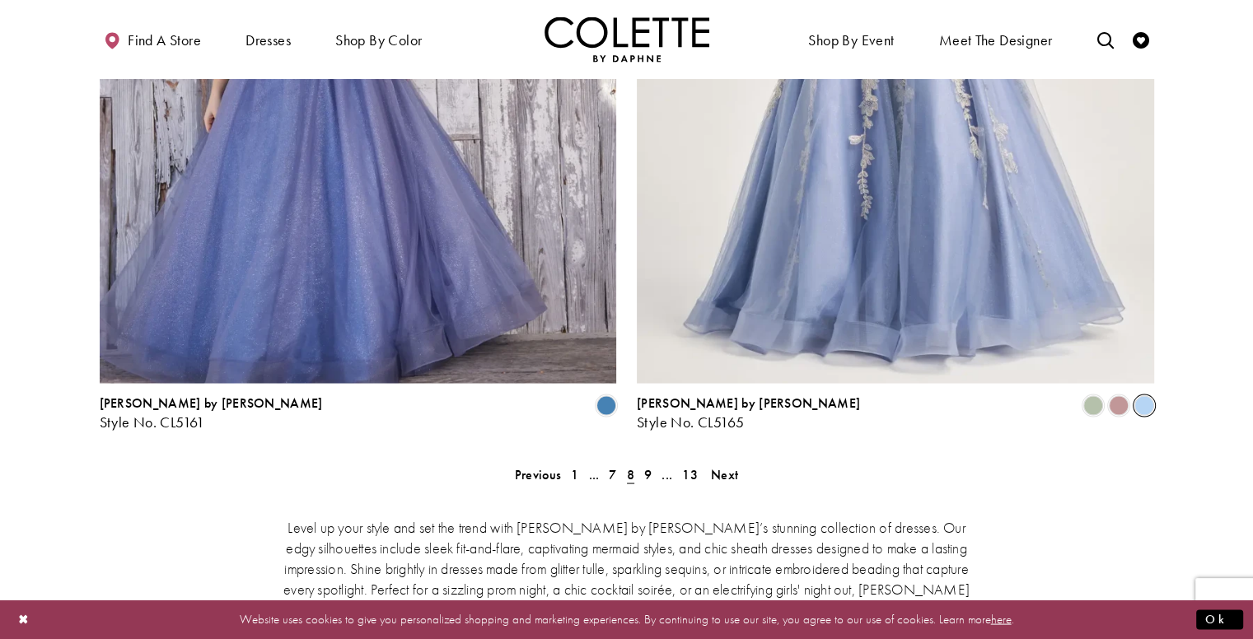
scroll to position [3032, 0]
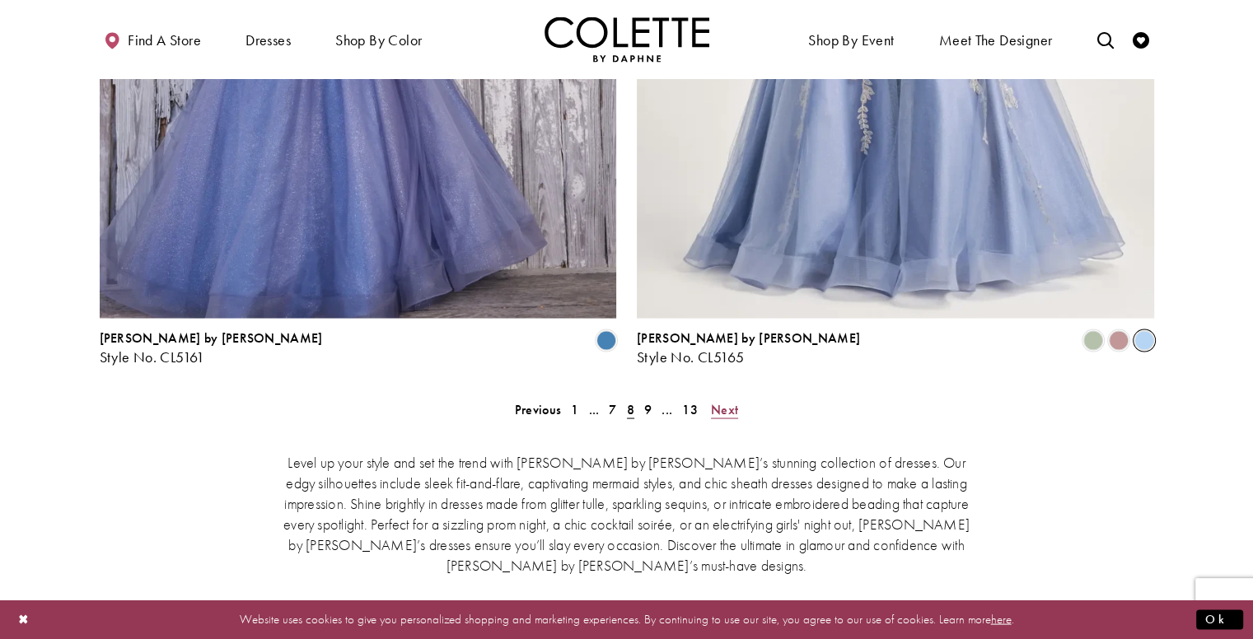
click at [720, 400] on span "Next" at bounding box center [724, 408] width 27 height 17
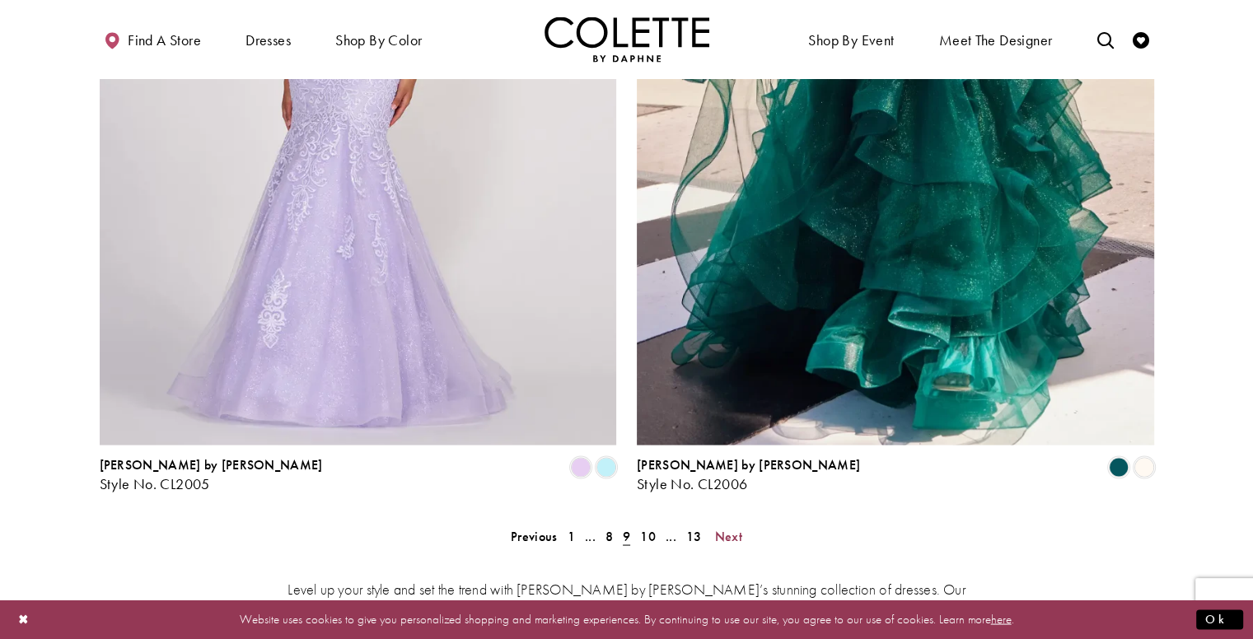
scroll to position [2993, 0]
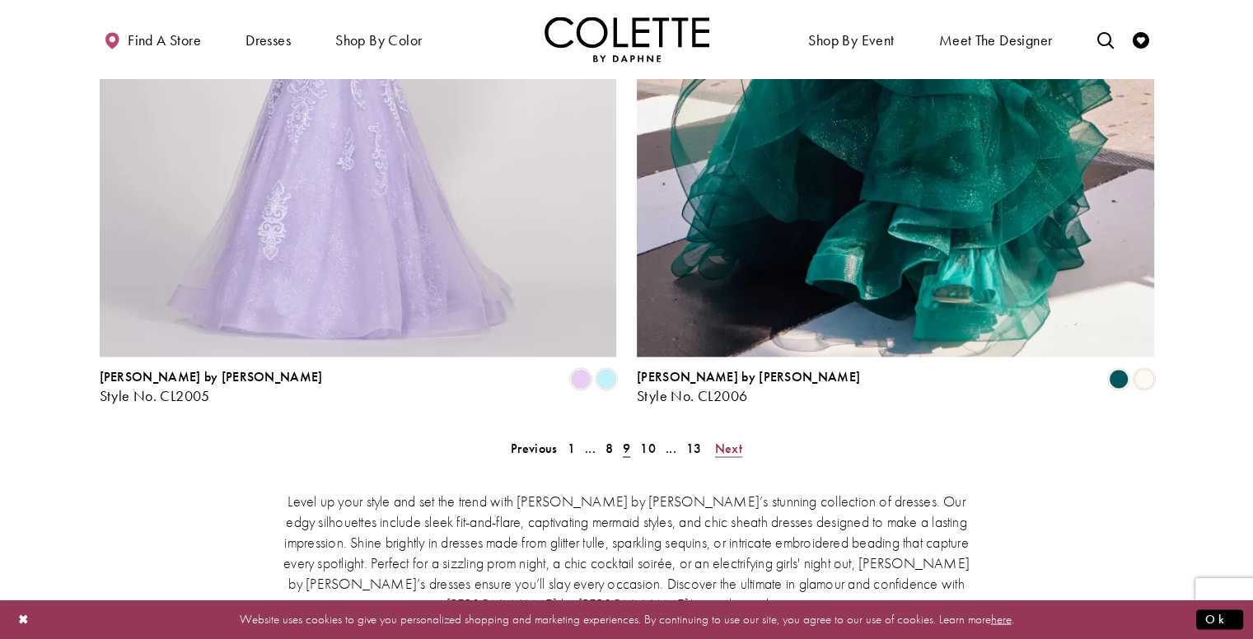
click at [717, 439] on span "Next" at bounding box center [728, 447] width 27 height 17
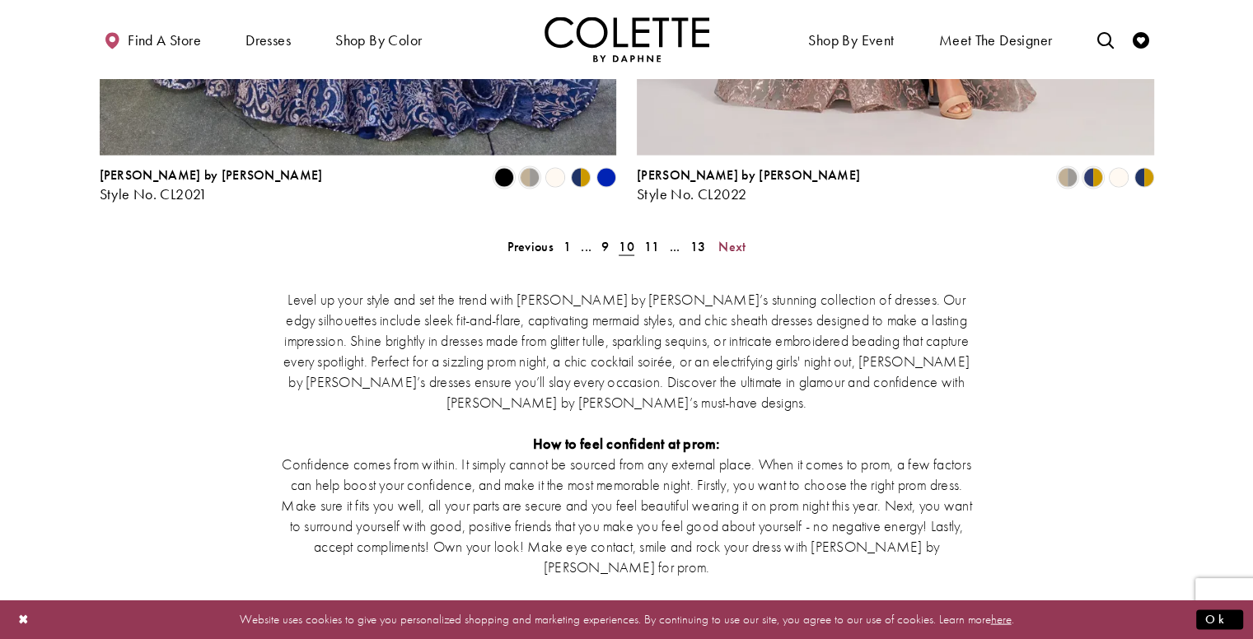
scroll to position [3217, 0]
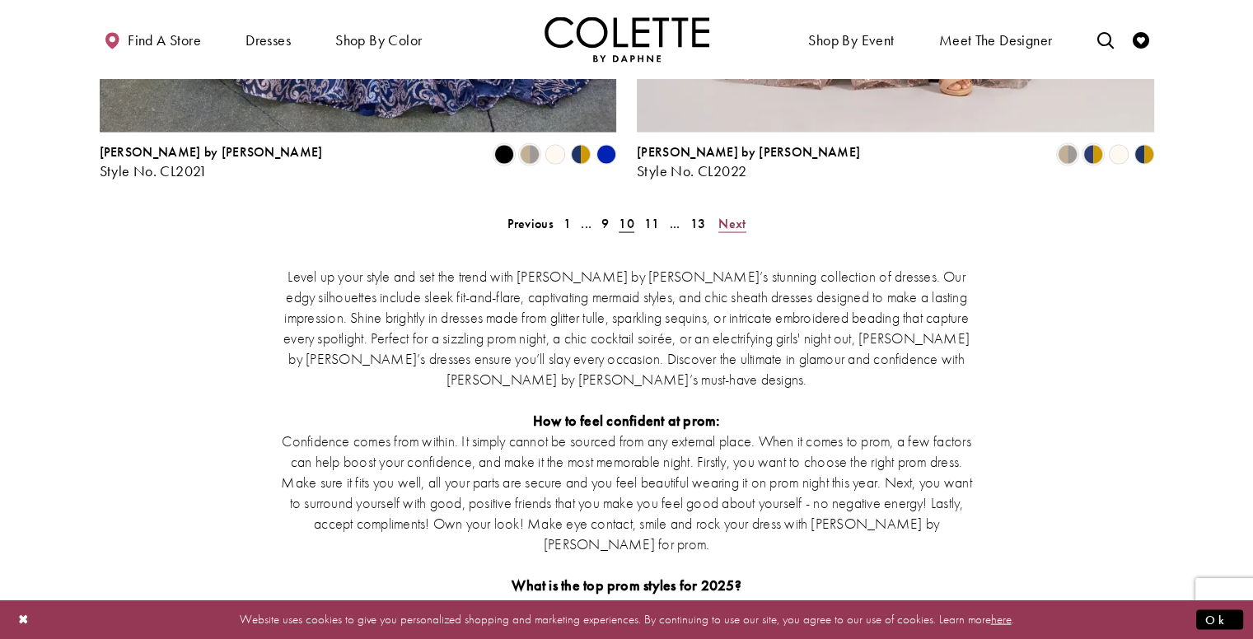
click at [738, 215] on span "Next" at bounding box center [732, 223] width 27 height 17
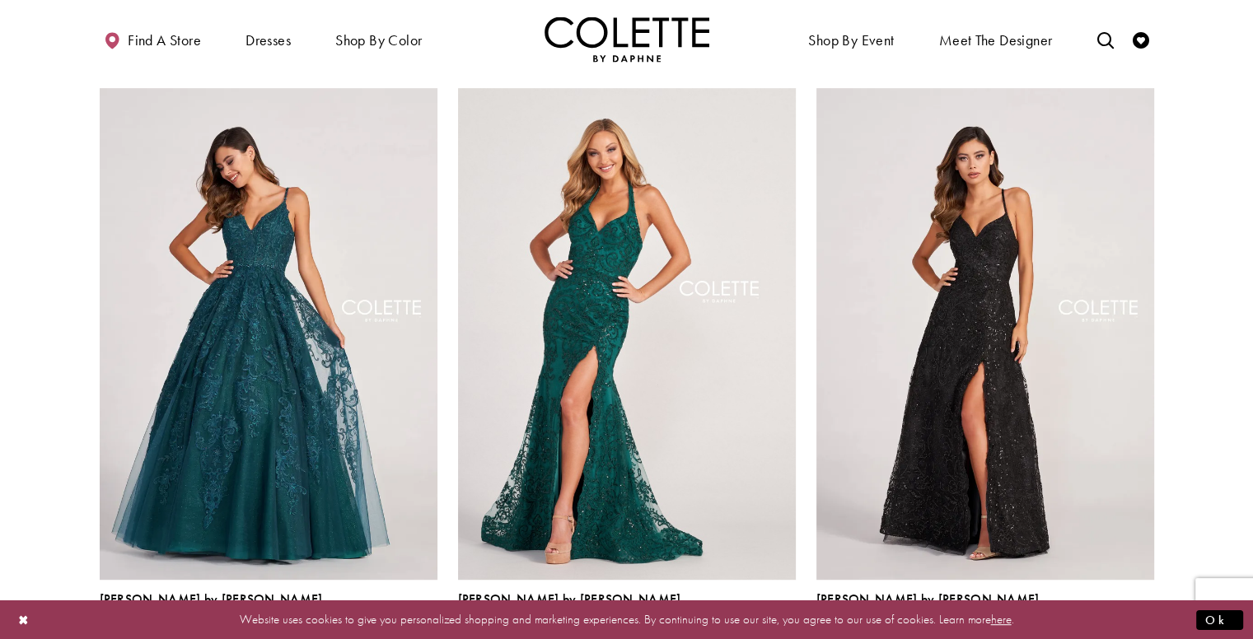
scroll to position [710, 0]
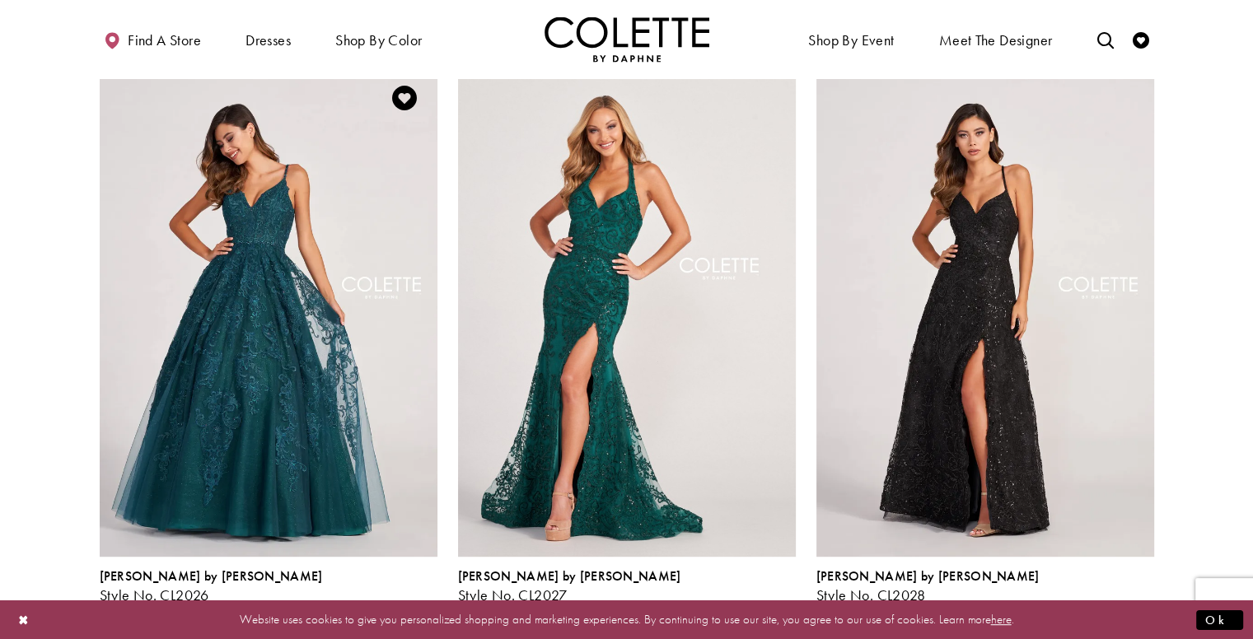
click at [424, 604] on span "Product List" at bounding box center [428, 614] width 20 height 20
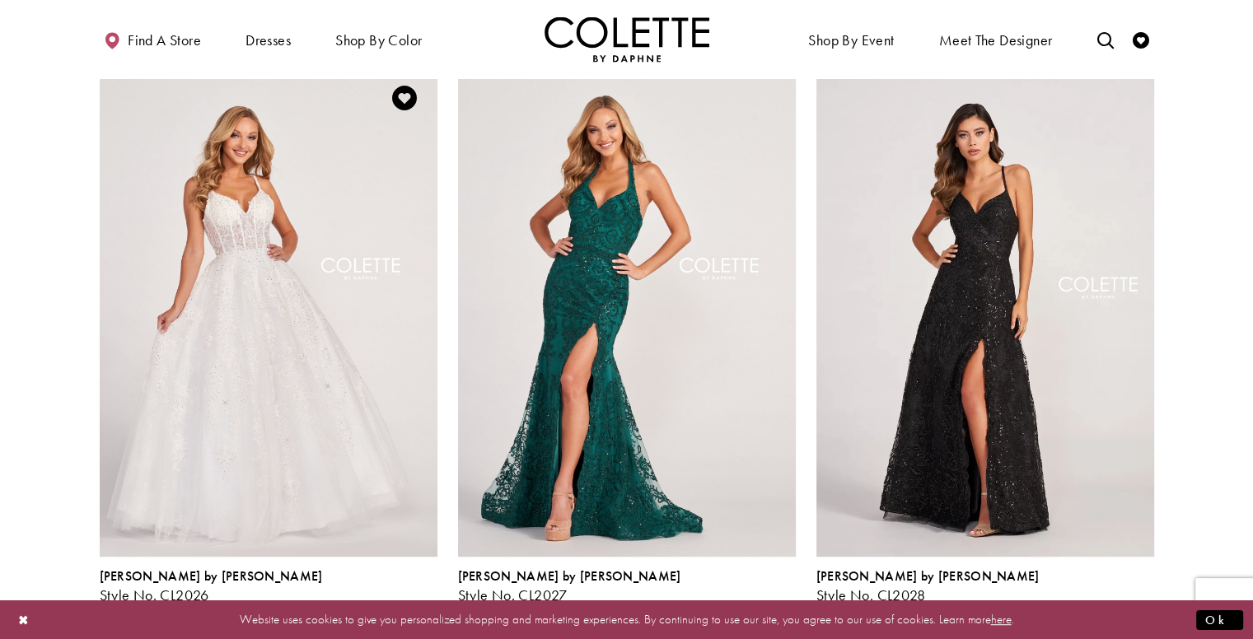
click at [399, 604] on span "Product List" at bounding box center [402, 614] width 20 height 20
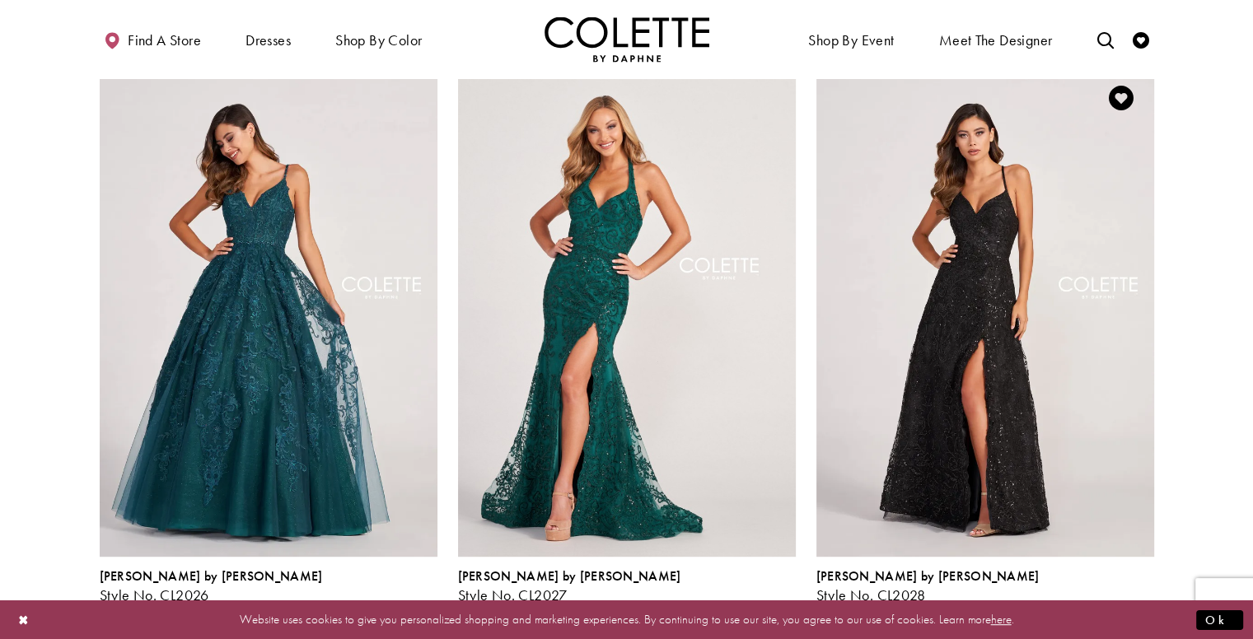
click at [1123, 604] on span "Product List" at bounding box center [1119, 614] width 20 height 20
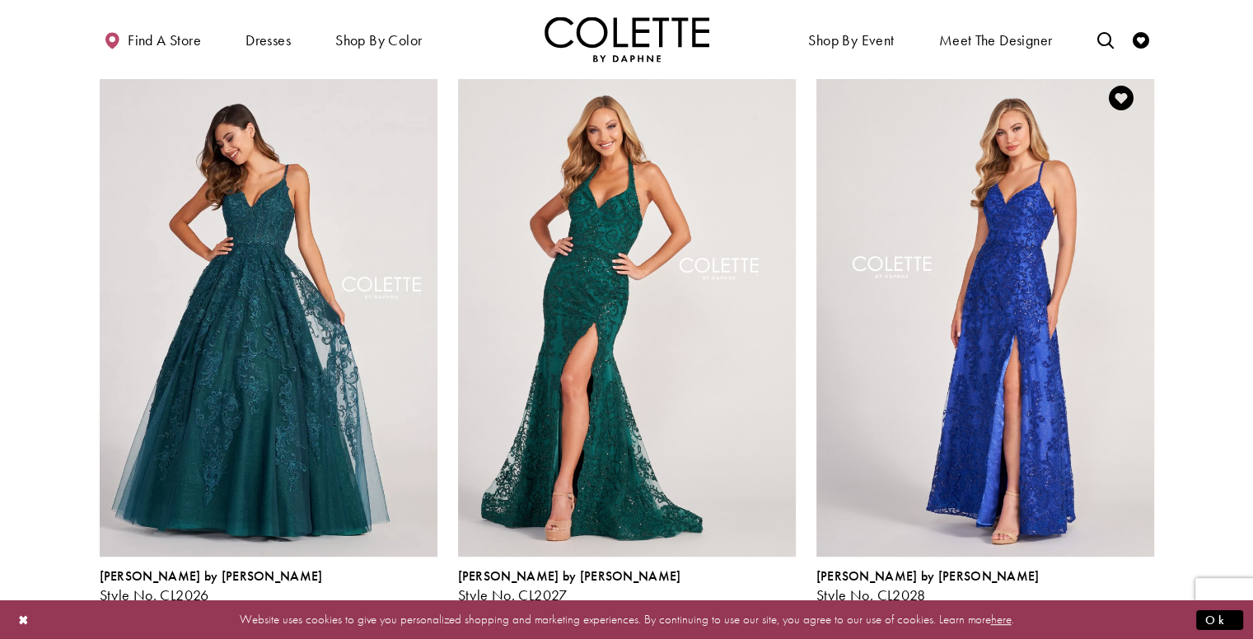
click at [1080, 601] on div "Product List" at bounding box center [1093, 614] width 26 height 26
click at [1094, 604] on span "Product List" at bounding box center [1094, 614] width 20 height 20
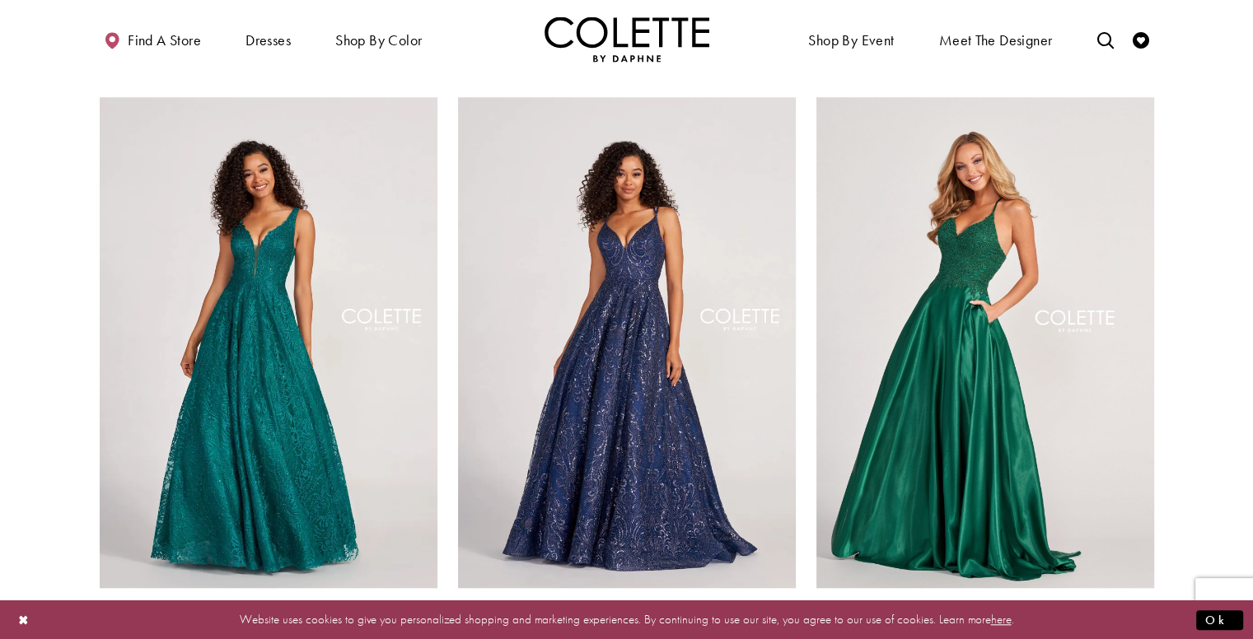
scroll to position [1295, 0]
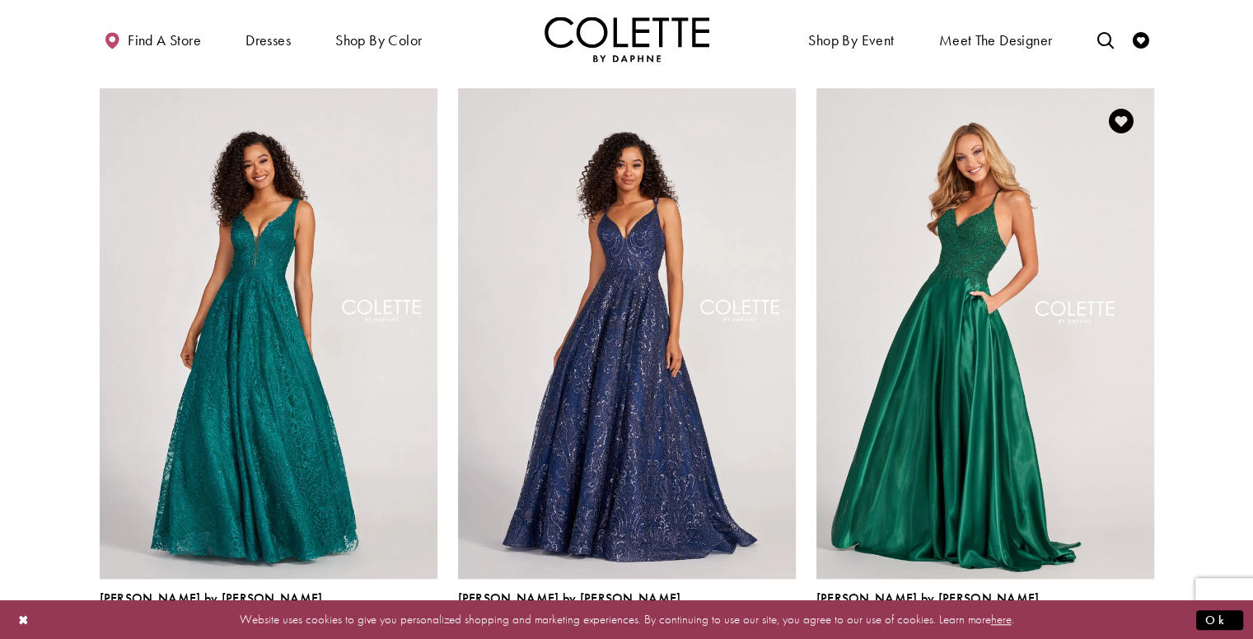
click at [1137, 624] on polygon "Product List" at bounding box center [1144, 637] width 26 height 26
click at [1139, 624] on polygon "Product List" at bounding box center [1144, 637] width 26 height 26
click at [1117, 626] on span "Product List" at bounding box center [1119, 636] width 20 height 20
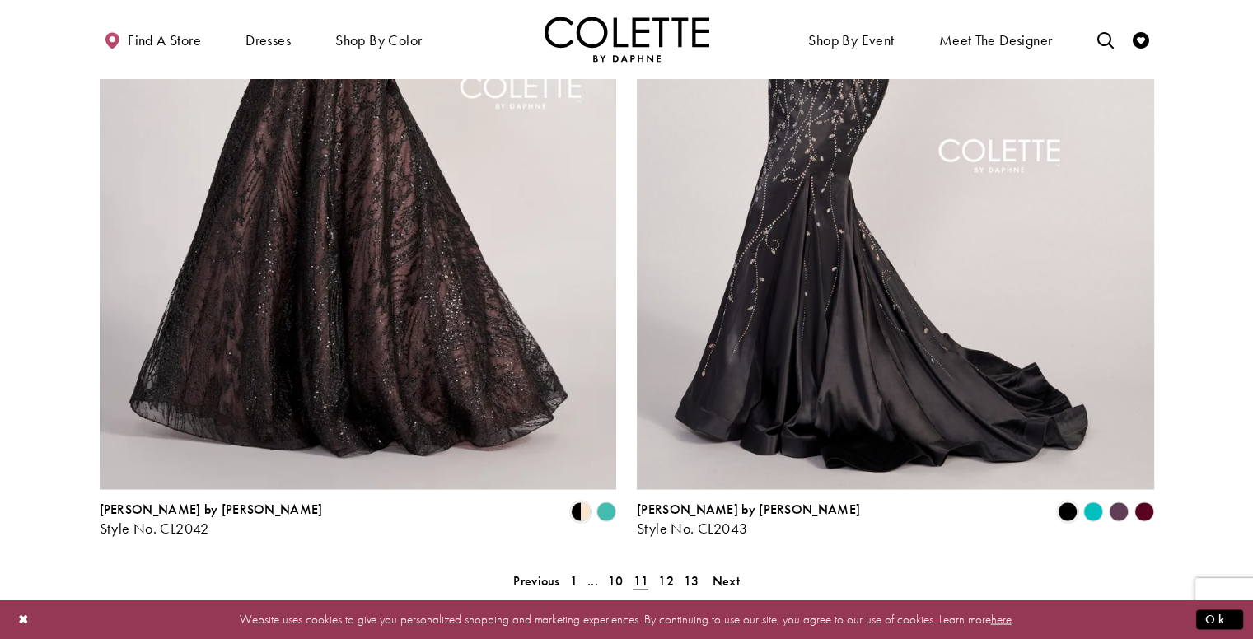
scroll to position [2864, 0]
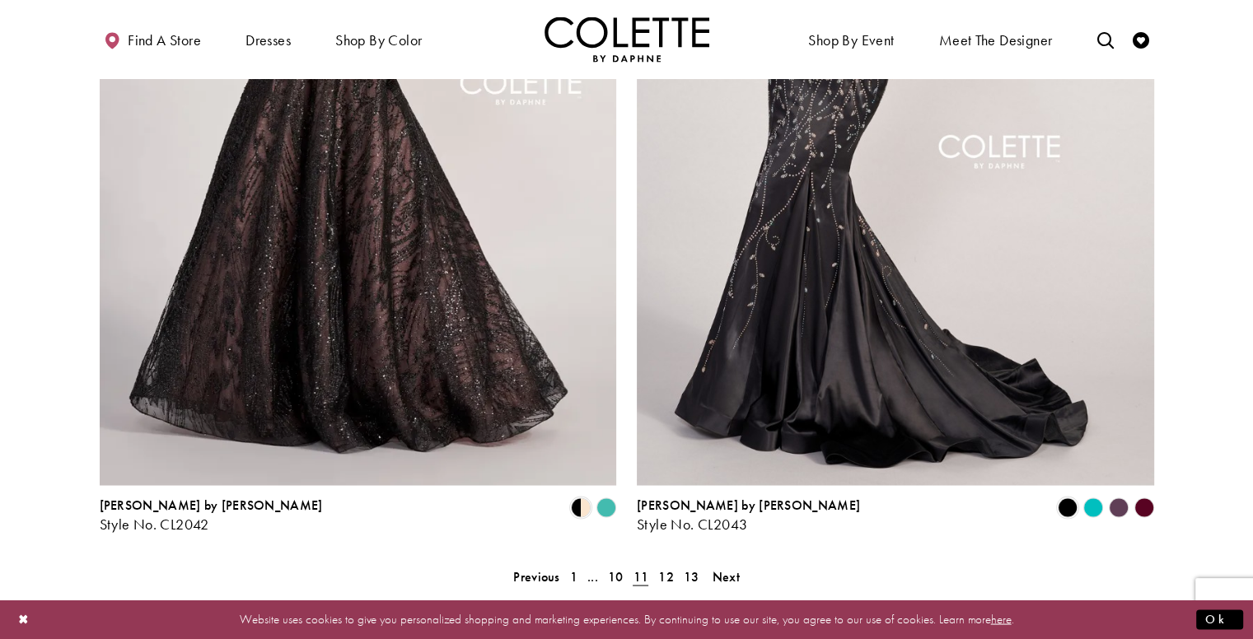
click at [736, 568] on span "Next" at bounding box center [726, 576] width 27 height 17
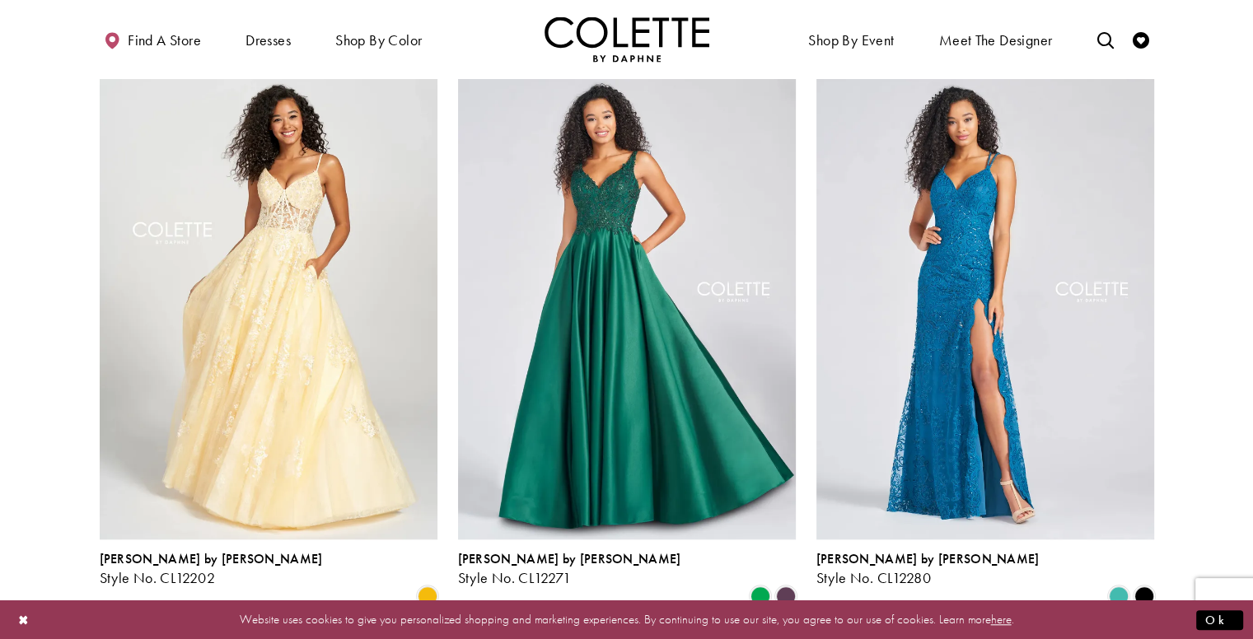
scroll to position [1357, 0]
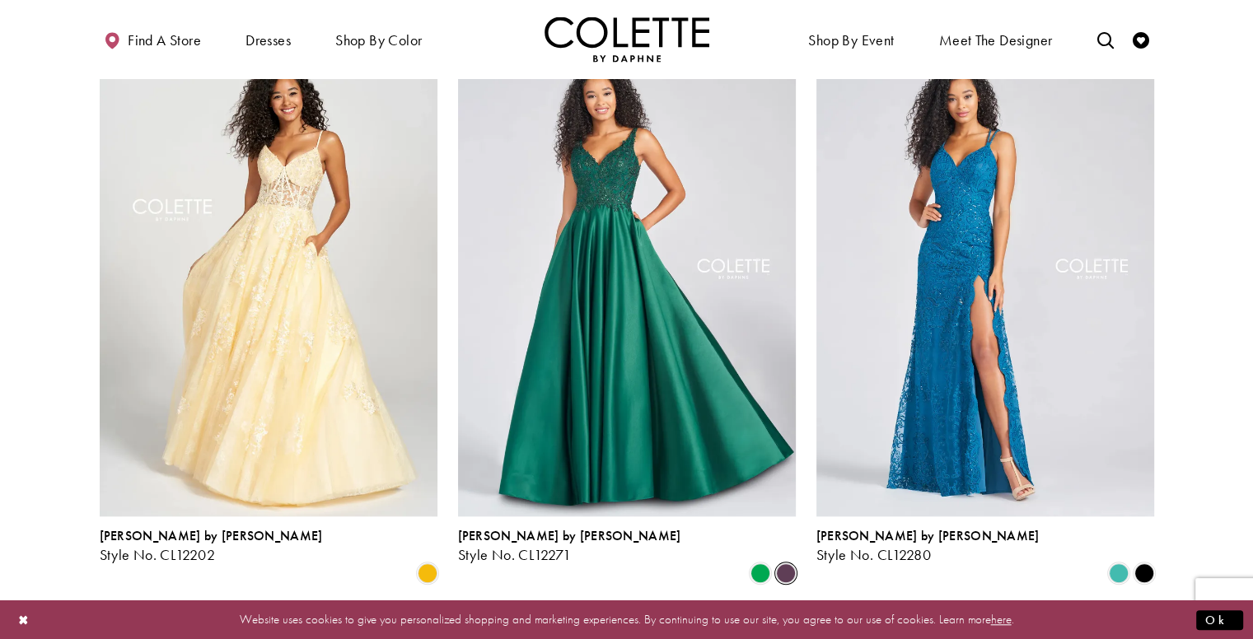
click at [785, 564] on span "Product List" at bounding box center [786, 574] width 20 height 20
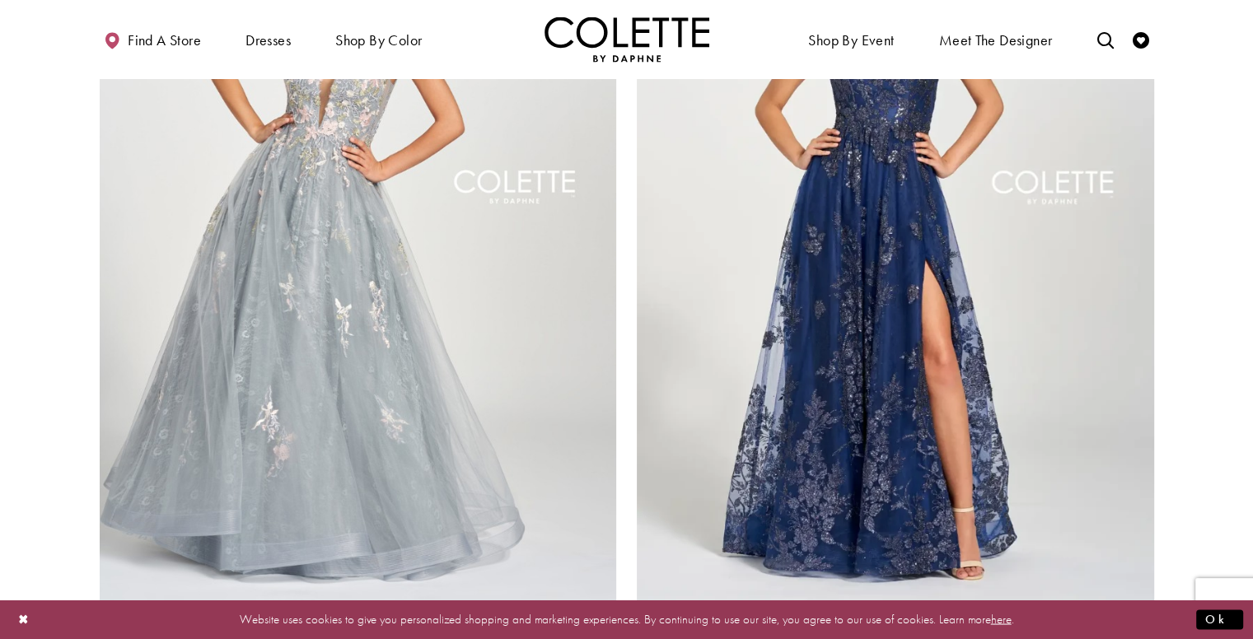
scroll to position [2751, 0]
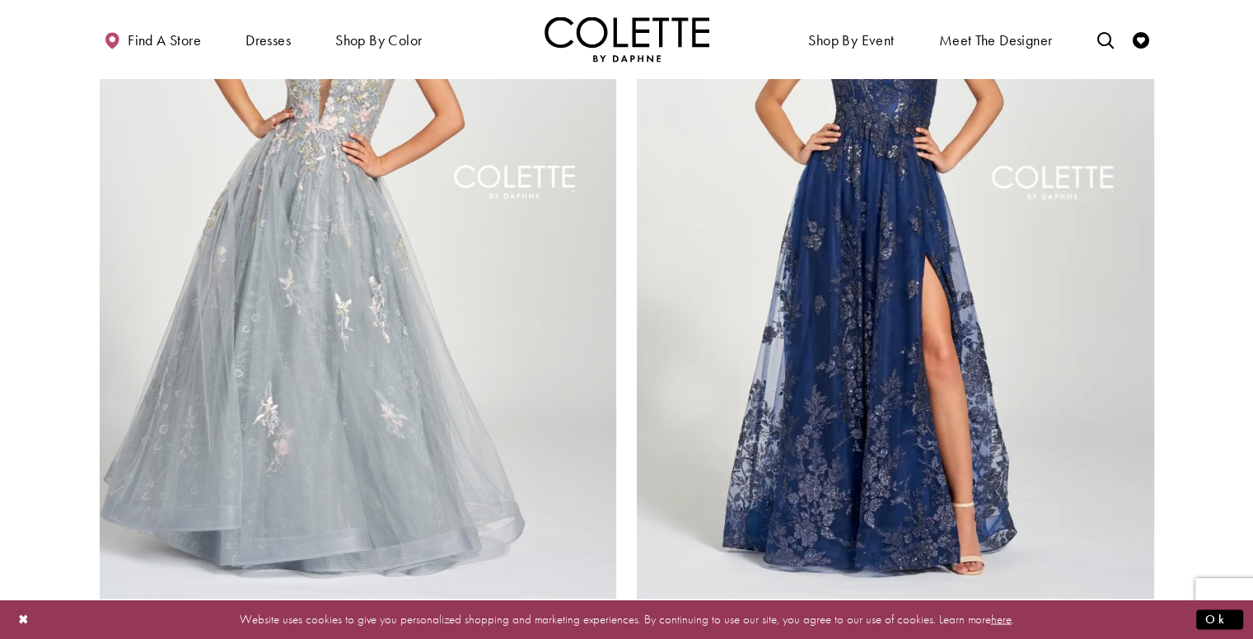
click at [1142, 609] on polygon "Product List" at bounding box center [1144, 622] width 26 height 26
click at [1145, 609] on polygon "Product List" at bounding box center [1144, 622] width 26 height 26
click at [1122, 611] on span "Product List" at bounding box center [1119, 621] width 20 height 20
click at [1154, 609] on div "Product List" at bounding box center [1144, 622] width 26 height 26
click at [1148, 609] on polygon "Product List" at bounding box center [1144, 622] width 26 height 26
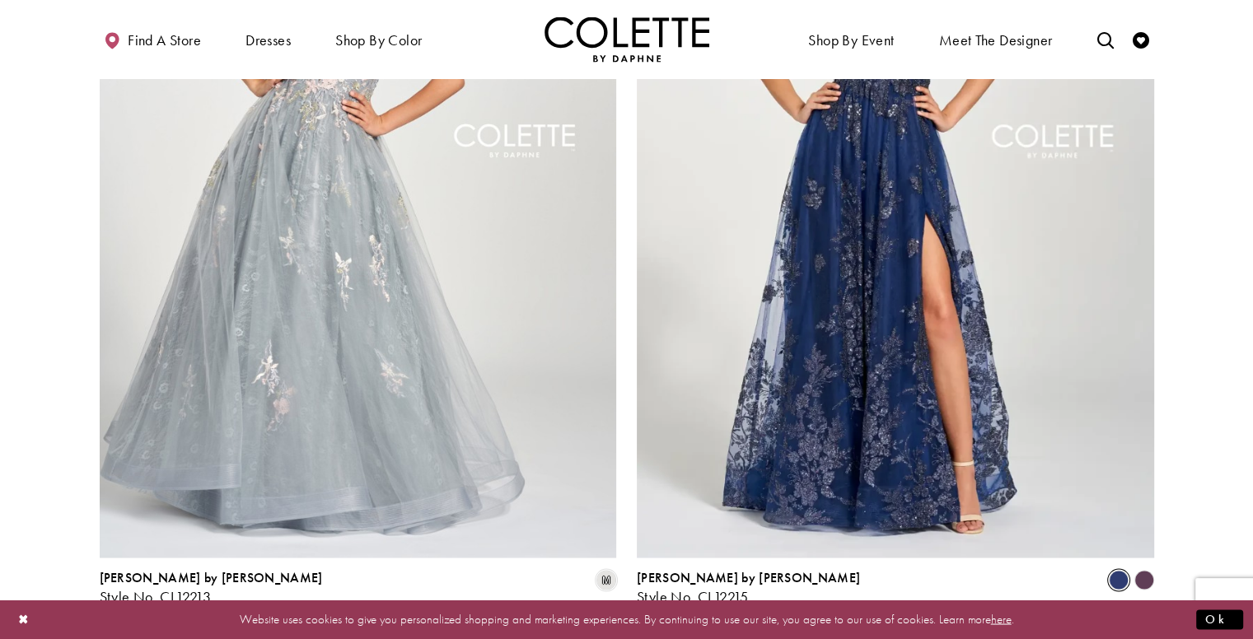
scroll to position [2769, 0]
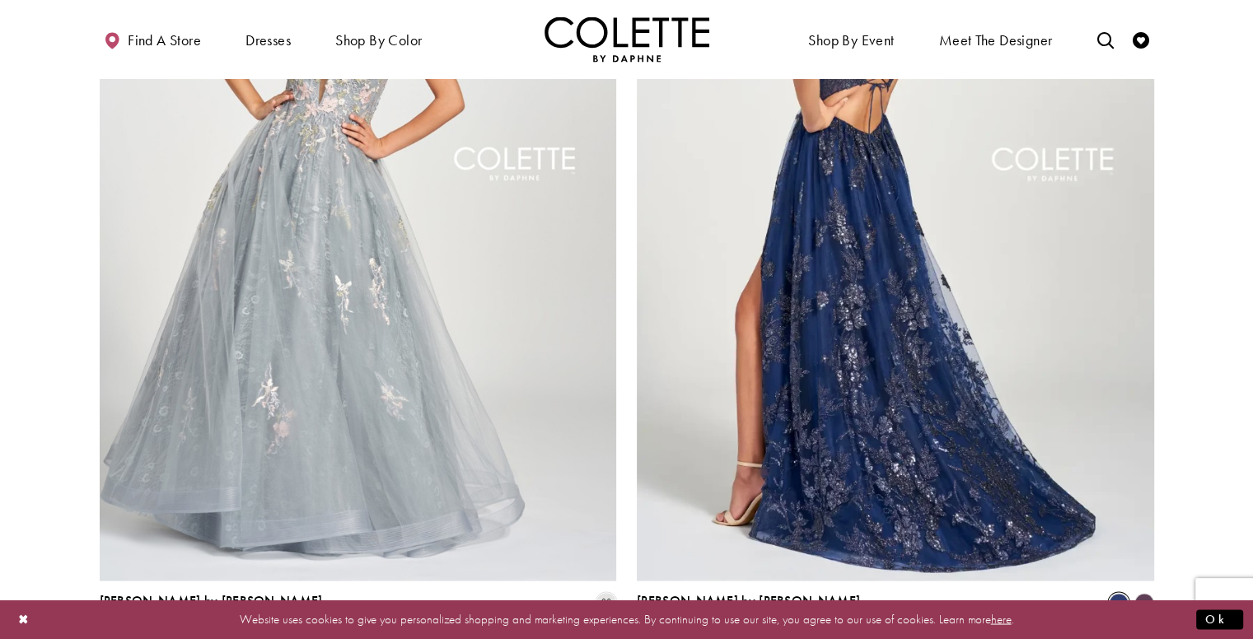
click at [963, 366] on img "Visit Colette by Daphne Style No. CL12215 Page" at bounding box center [896, 205] width 518 height 752
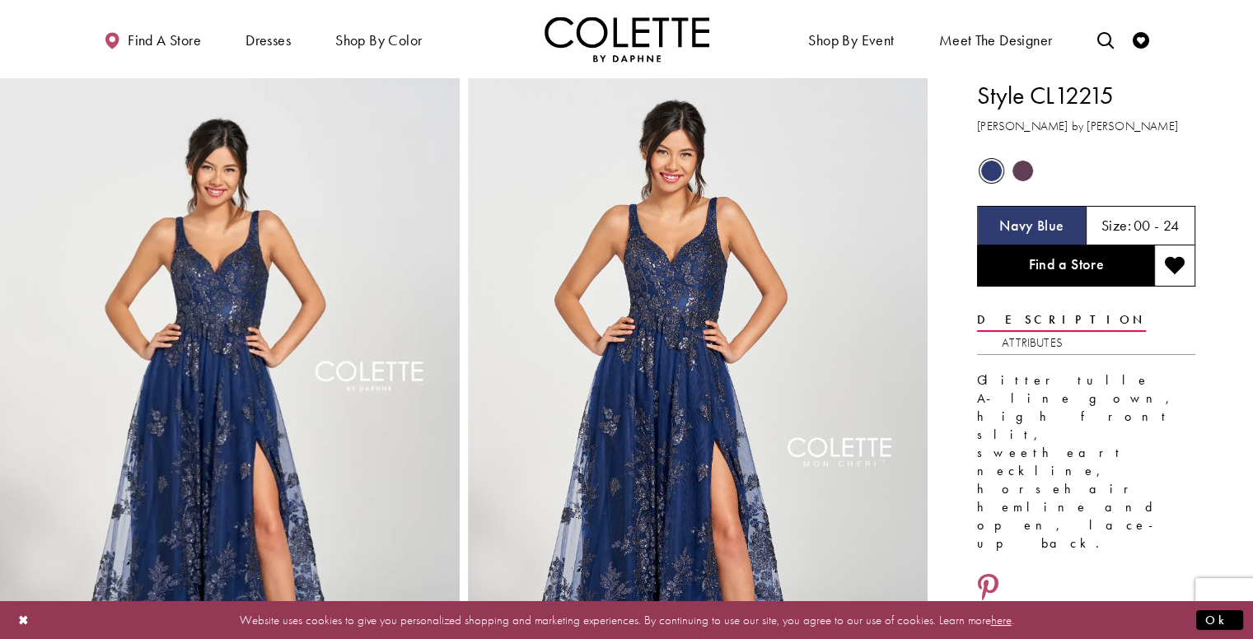
click at [1023, 171] on span "Product color controls state depends on size chosen" at bounding box center [1023, 171] width 21 height 21
click at [1018, 176] on span "Product color controls state depends on size chosen" at bounding box center [1023, 171] width 21 height 21
click at [1028, 231] on h5 "Plum" at bounding box center [1032, 226] width 30 height 16
click at [992, 172] on span "Product color controls state depends on size chosen" at bounding box center [991, 171] width 21 height 21
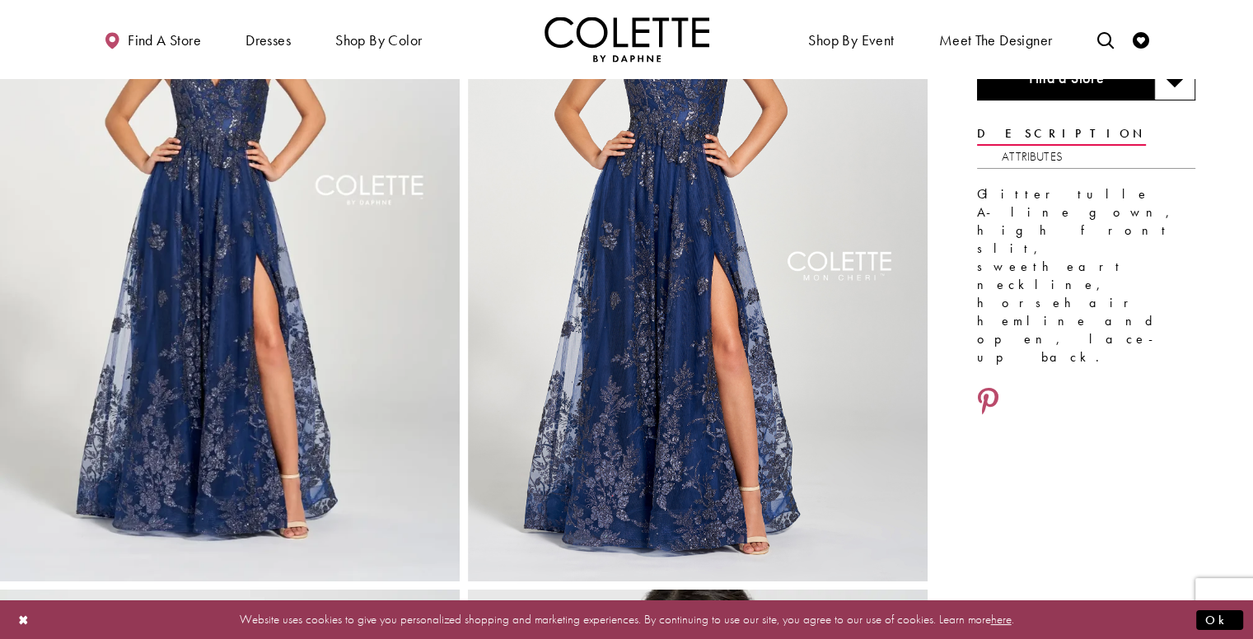
scroll to position [182, 0]
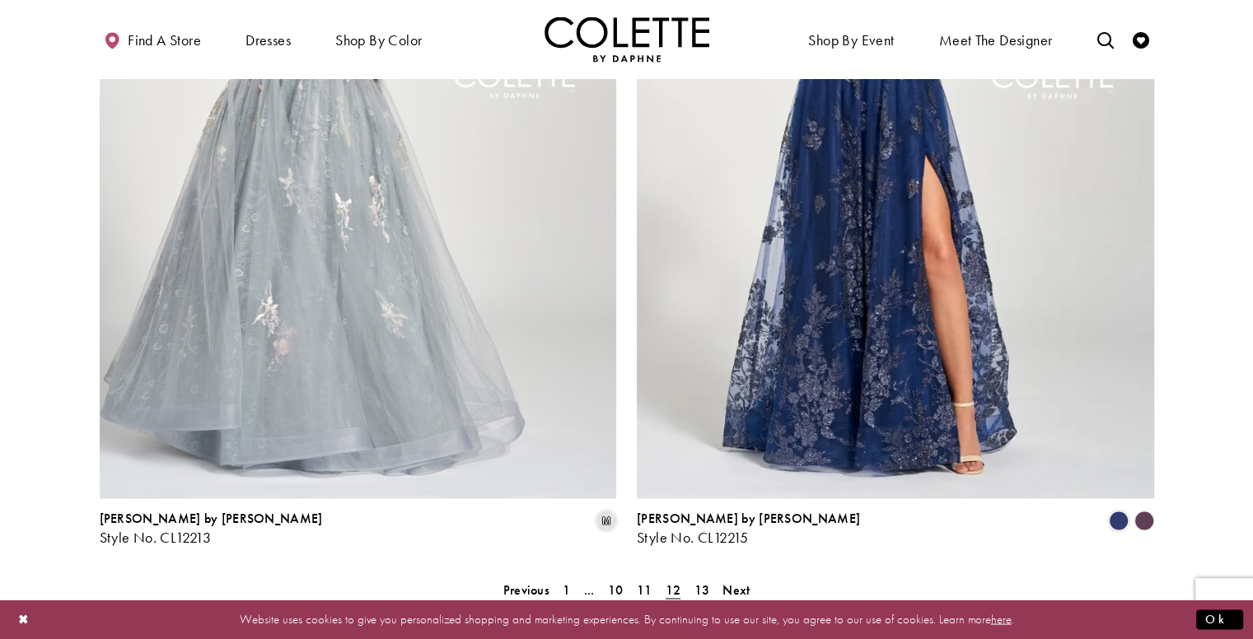
scroll to position [2884, 0]
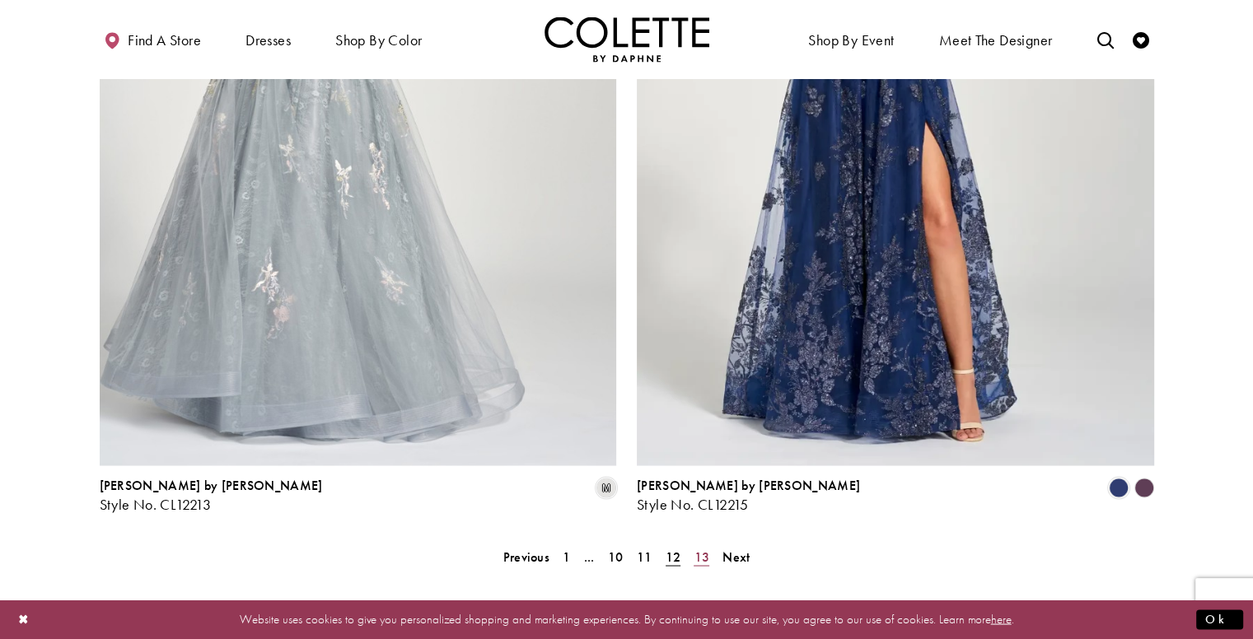
click at [701, 548] on span "13" at bounding box center [702, 556] width 16 height 17
